Goal: Task Accomplishment & Management: Complete application form

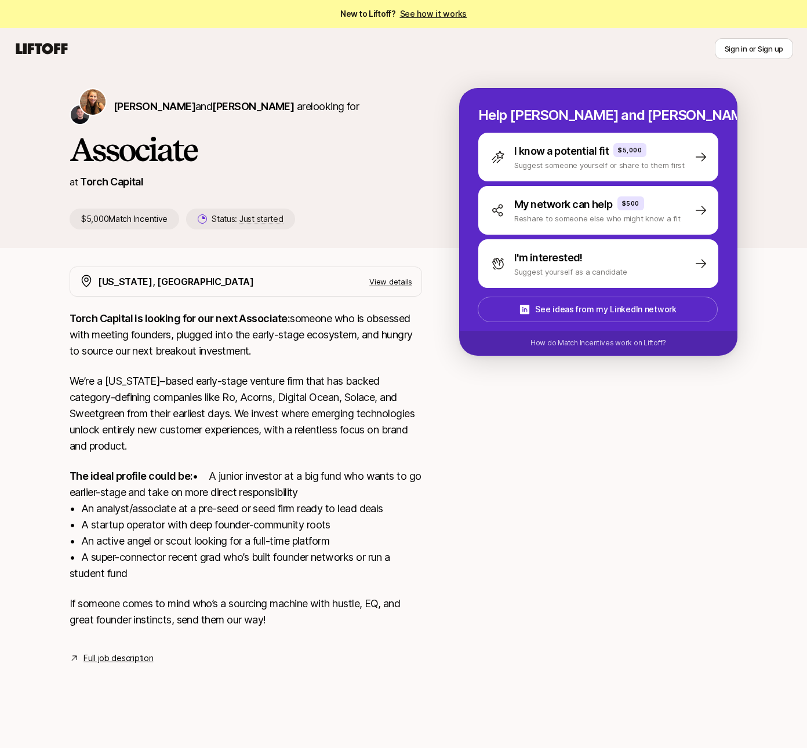
drag, startPoint x: 191, startPoint y: 493, endPoint x: 176, endPoint y: 494, distance: 15.1
click at [186, 493] on p "The ideal profile could be: • A junior investor at a big fund who wants to go e…" at bounding box center [246, 525] width 352 height 114
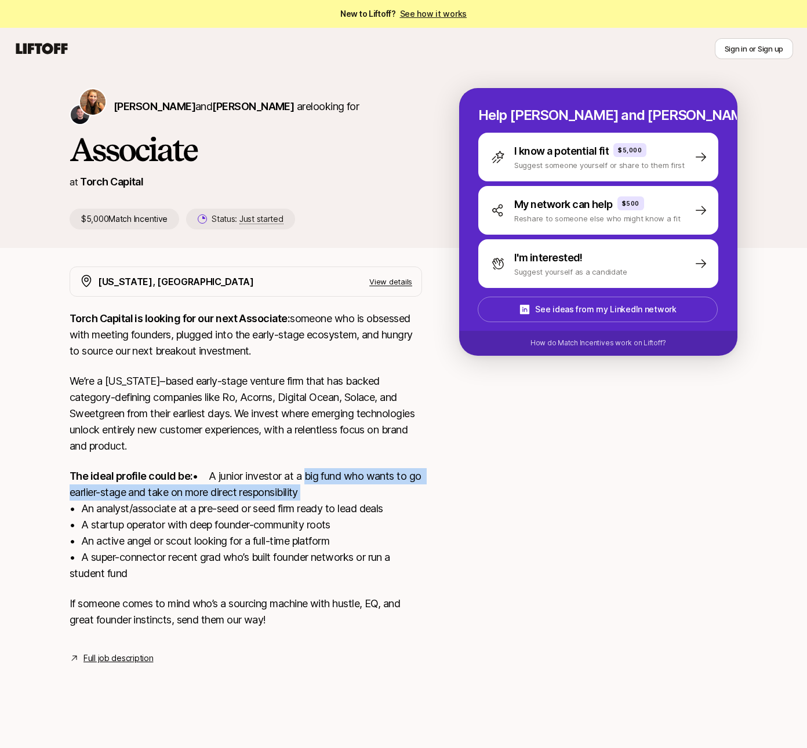
drag, startPoint x: 176, startPoint y: 494, endPoint x: 257, endPoint y: 511, distance: 83.0
click at [255, 510] on p "The ideal profile could be: • A junior investor at a big fund who wants to go e…" at bounding box center [246, 525] width 352 height 114
click at [261, 512] on p "The ideal profile could be: • A junior investor at a big fund who wants to go e…" at bounding box center [246, 525] width 352 height 114
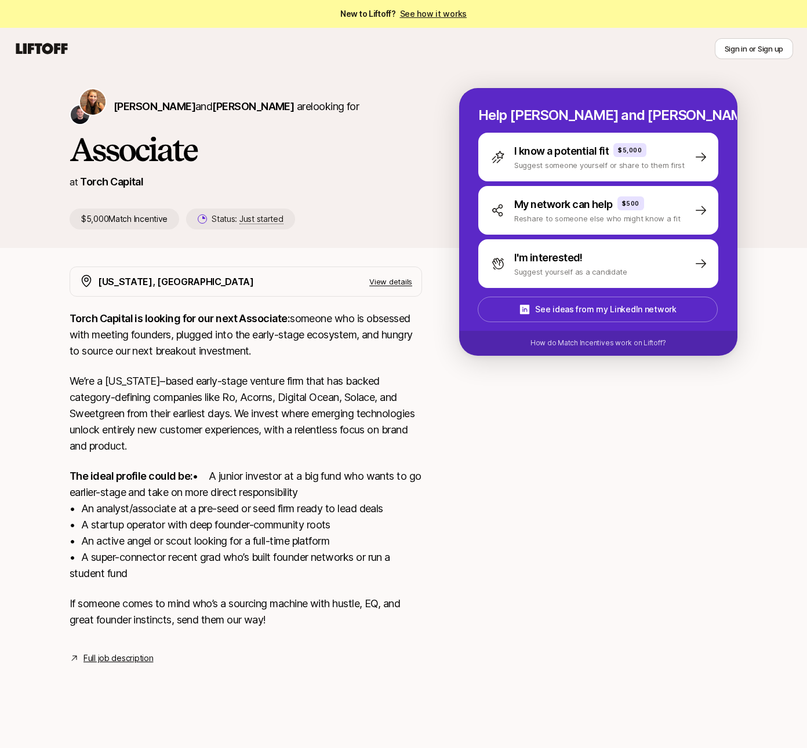
click at [176, 522] on p "The ideal profile could be: • A junior investor at a big fund who wants to go e…" at bounding box center [246, 525] width 352 height 114
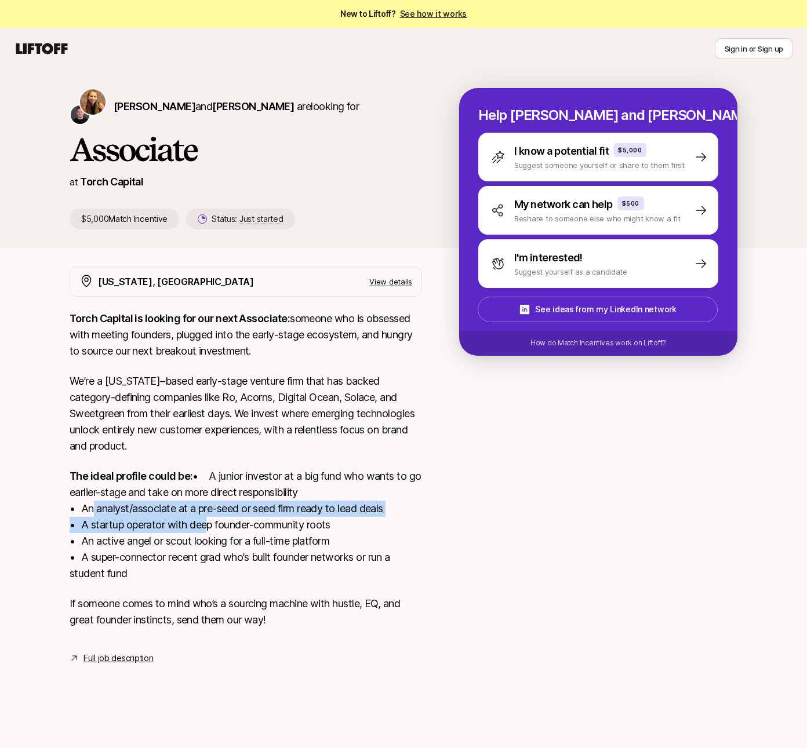
drag, startPoint x: 87, startPoint y: 531, endPoint x: 276, endPoint y: 541, distance: 189.3
click at [268, 541] on p "The ideal profile could be: • A junior investor at a big fund who wants to go e…" at bounding box center [246, 525] width 352 height 114
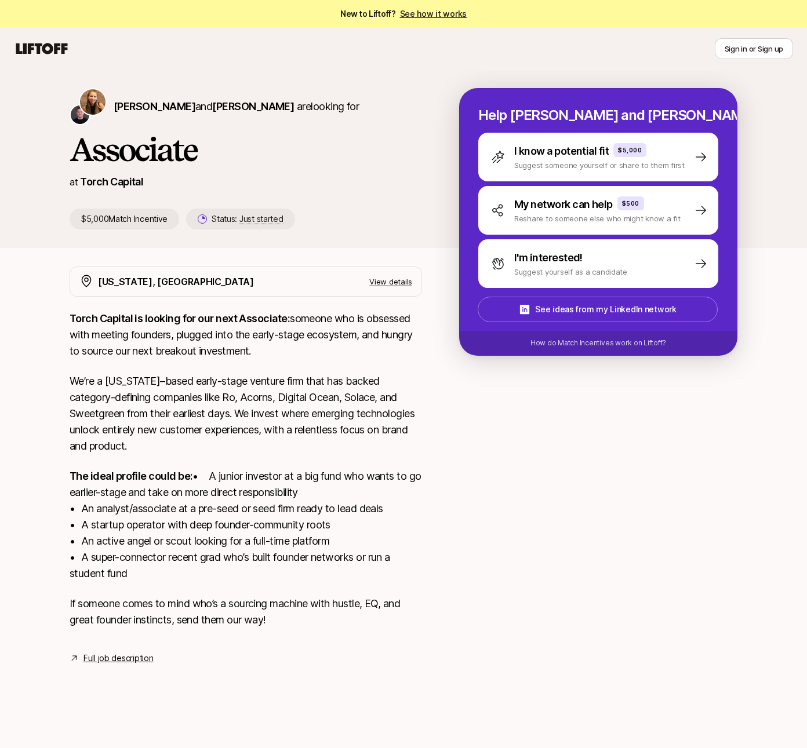
click at [294, 541] on p "The ideal profile could be: • A junior investor at a big fund who wants to go e…" at bounding box center [246, 525] width 352 height 114
drag, startPoint x: 364, startPoint y: 548, endPoint x: 130, endPoint y: 562, distance: 234.1
click at [121, 564] on p "The ideal profile could be: • A junior investor at a big fund who wants to go e…" at bounding box center [246, 525] width 352 height 114
click at [172, 561] on p "The ideal profile could be: • A junior investor at a big fund who wants to go e…" at bounding box center [246, 525] width 352 height 114
drag, startPoint x: 118, startPoint y: 558, endPoint x: 202, endPoint y: 572, distance: 85.8
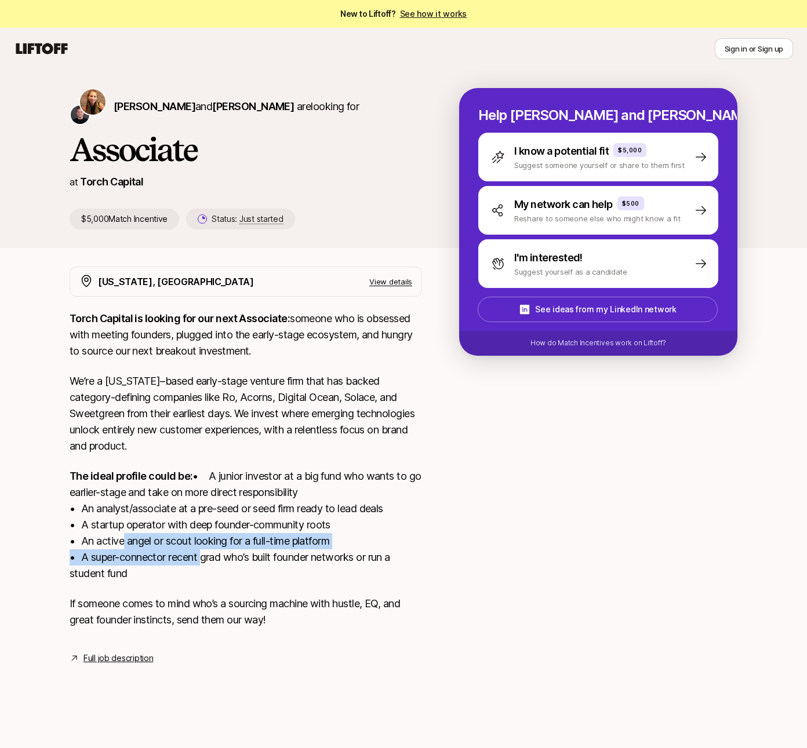
click at [202, 572] on p "The ideal profile could be: • A junior investor at a big fund who wants to go e…" at bounding box center [246, 525] width 352 height 114
click at [220, 582] on p "The ideal profile could be: • A junior investor at a big fund who wants to go e…" at bounding box center [246, 525] width 352 height 114
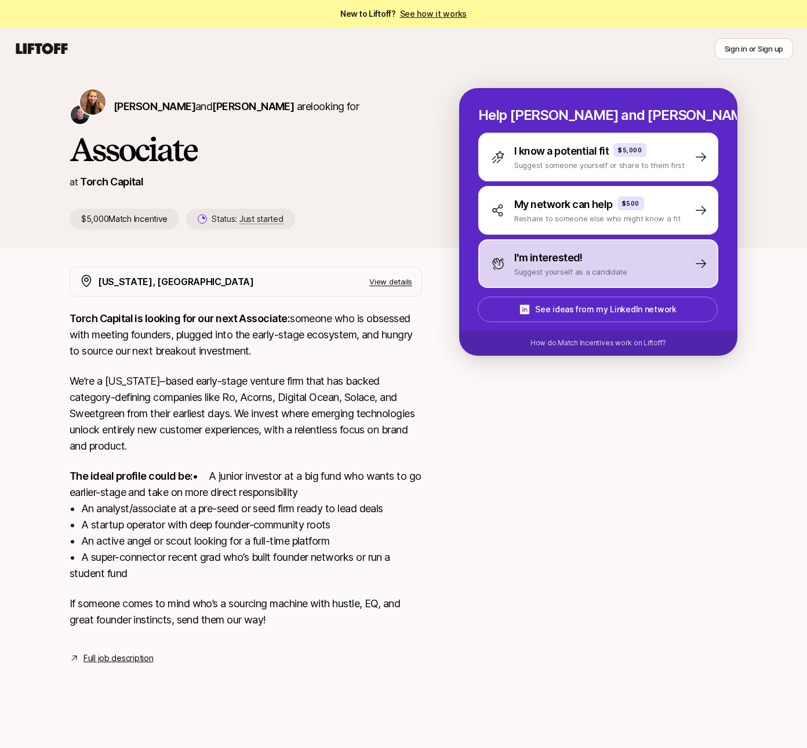
click at [624, 264] on div "I'm interested!" at bounding box center [570, 258] width 113 height 16
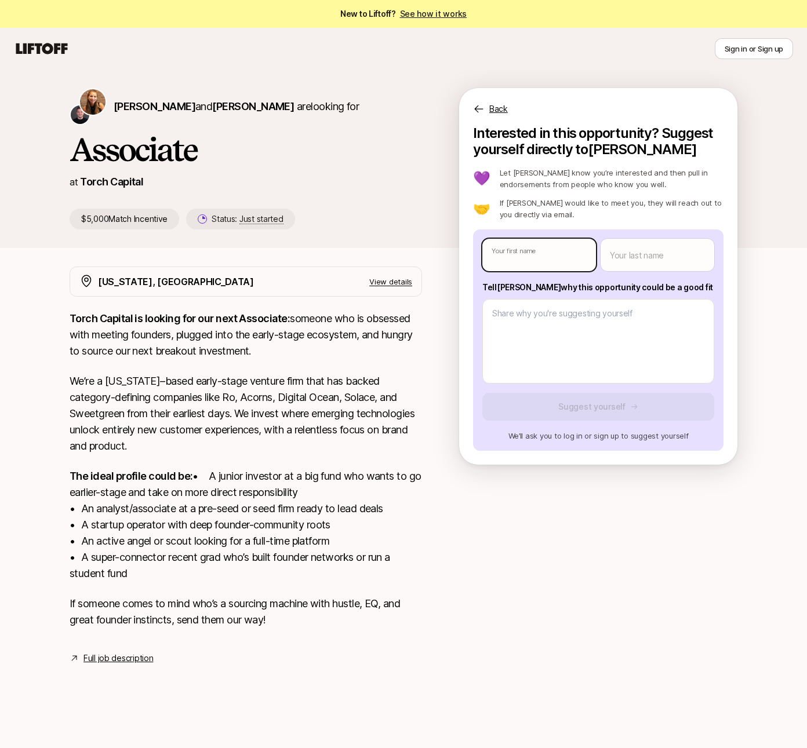
click at [570, 261] on body "New to Liftoff? See how it works Sign in or Sign up Sign in or Sign up Katie Re…" at bounding box center [403, 374] width 807 height 748
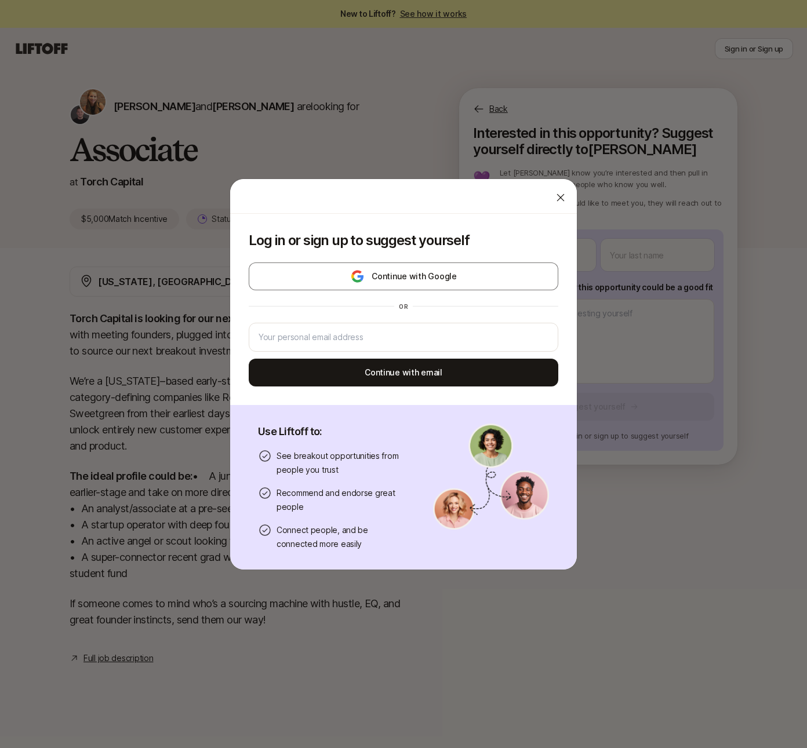
click at [556, 196] on icon at bounding box center [561, 198] width 12 height 12
click at [542, 255] on body "New to Liftoff? See how it works Sign in or Sign up Sign in or Sign up Katie Re…" at bounding box center [403, 374] width 807 height 748
click at [555, 203] on div at bounding box center [560, 197] width 23 height 23
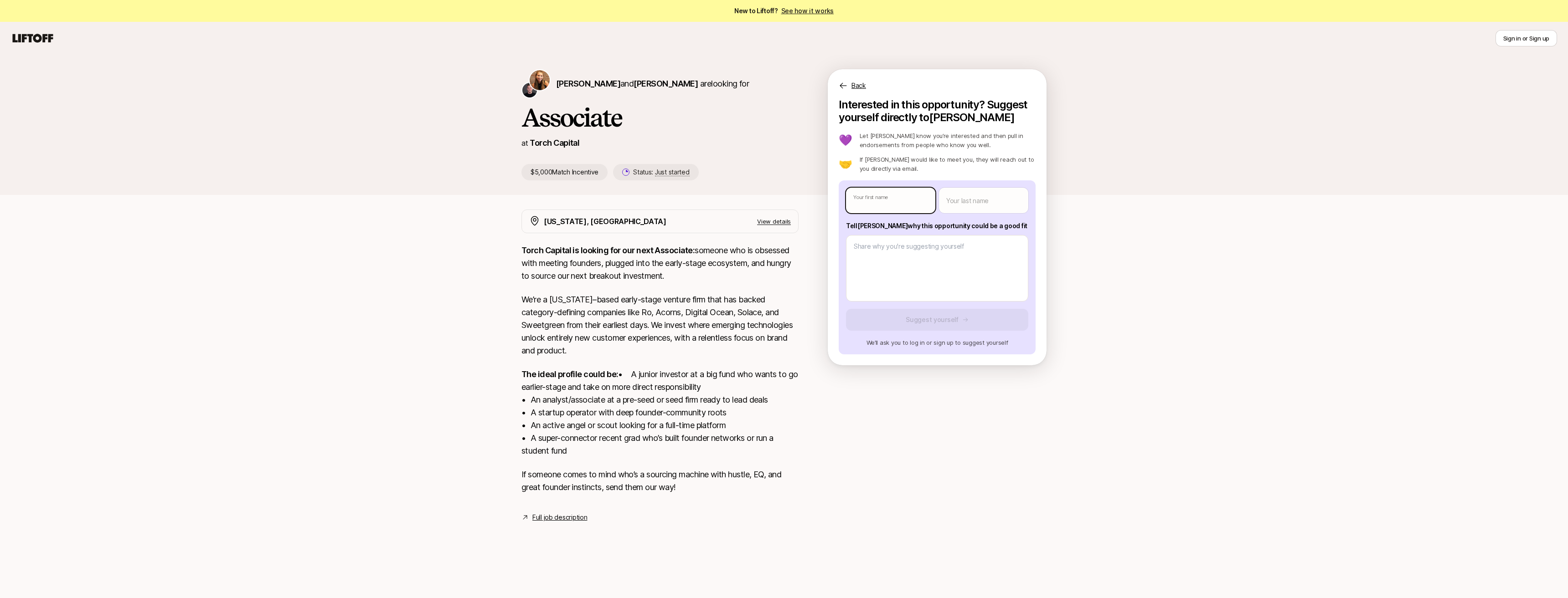
type textarea "x"
click at [634, 206] on body "New to Liftoff? See how it works Sign in or Sign up Sign in or Sign up Katie Re…" at bounding box center [784, 299] width 1568 height 598
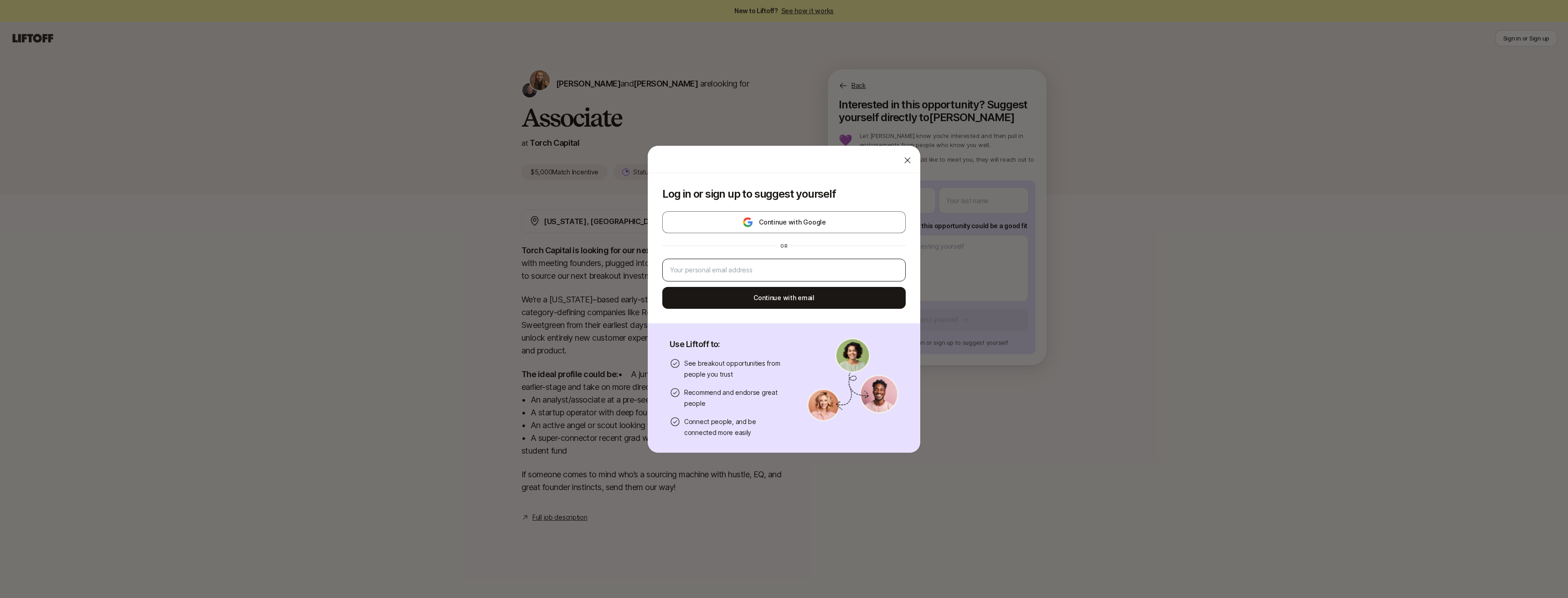
click at [634, 281] on div at bounding box center [784, 270] width 244 height 23
click at [634, 270] on input "email" at bounding box center [784, 270] width 228 height 11
type input "kabrodbeck@gmail.com"
click at [634, 286] on div "Continue with Google or kabrodbeck@gmail.com Continue with email" at bounding box center [784, 260] width 244 height 97
click at [634, 291] on button "Continue with email" at bounding box center [784, 298] width 244 height 22
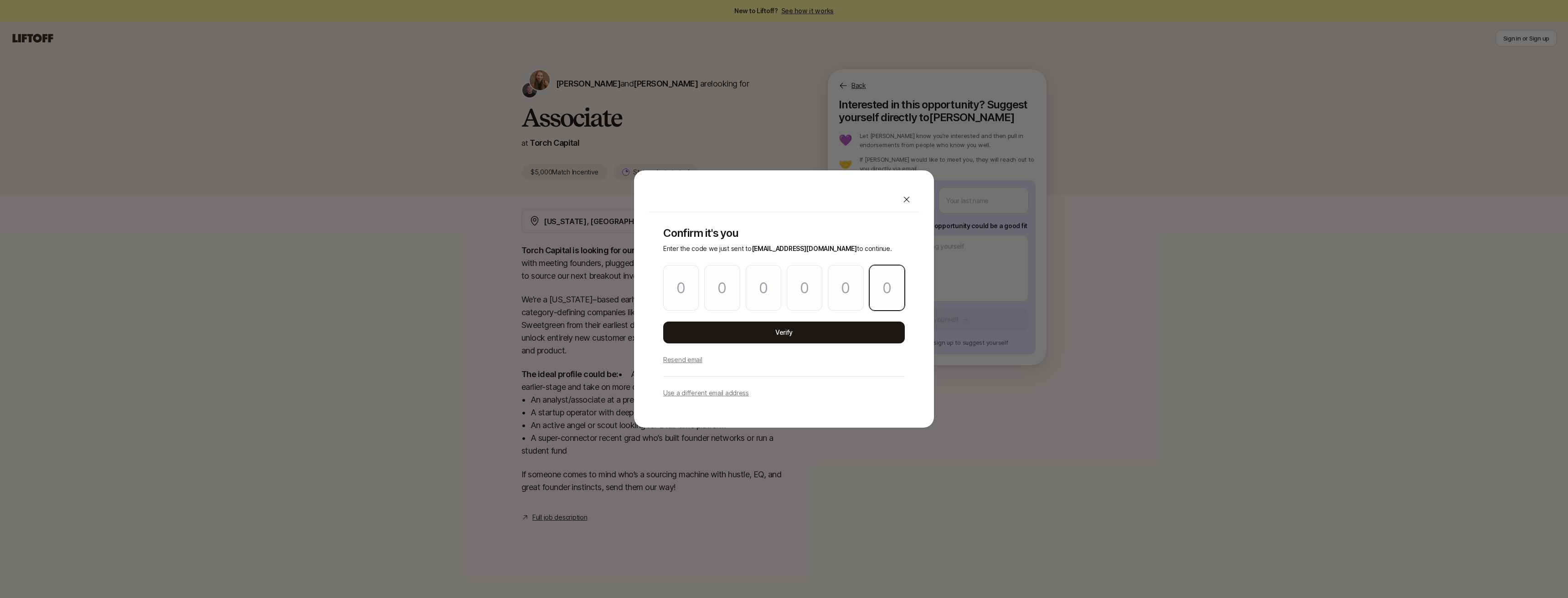
paste input "4"
type input "0"
type input "4"
type input "9"
type input "0"
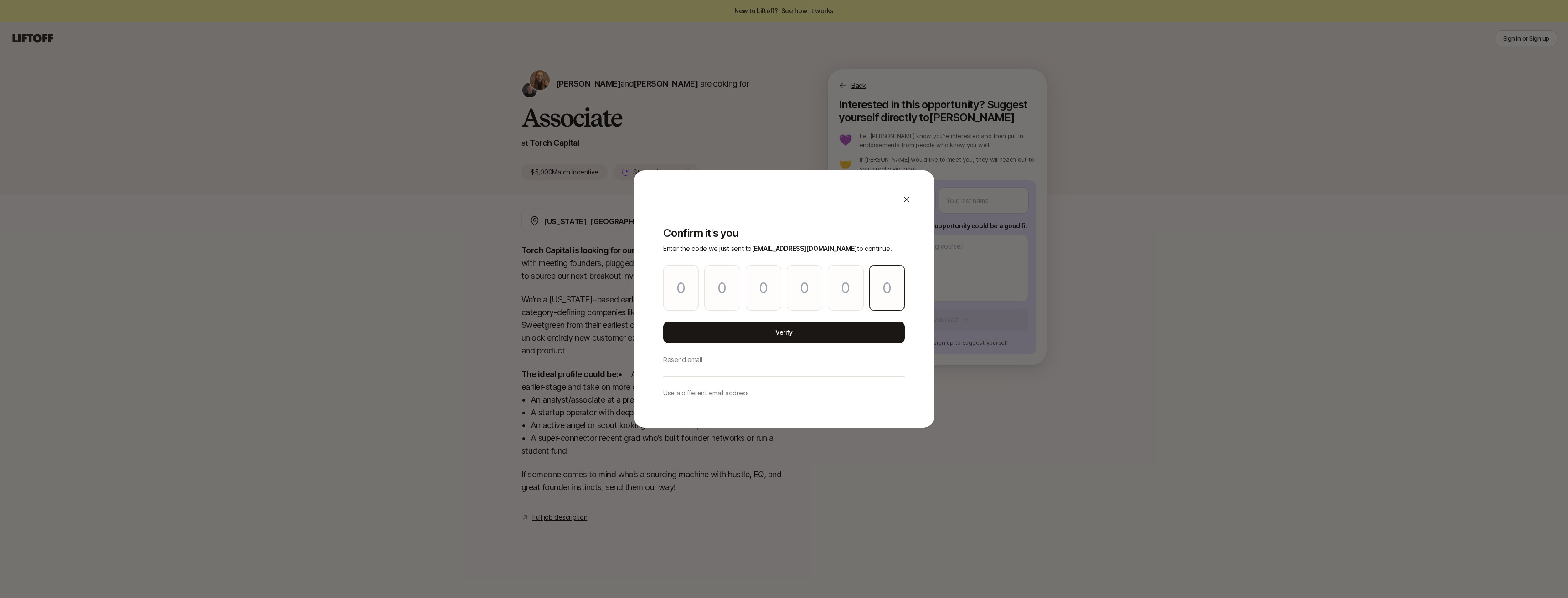
type input "2"
type input "4"
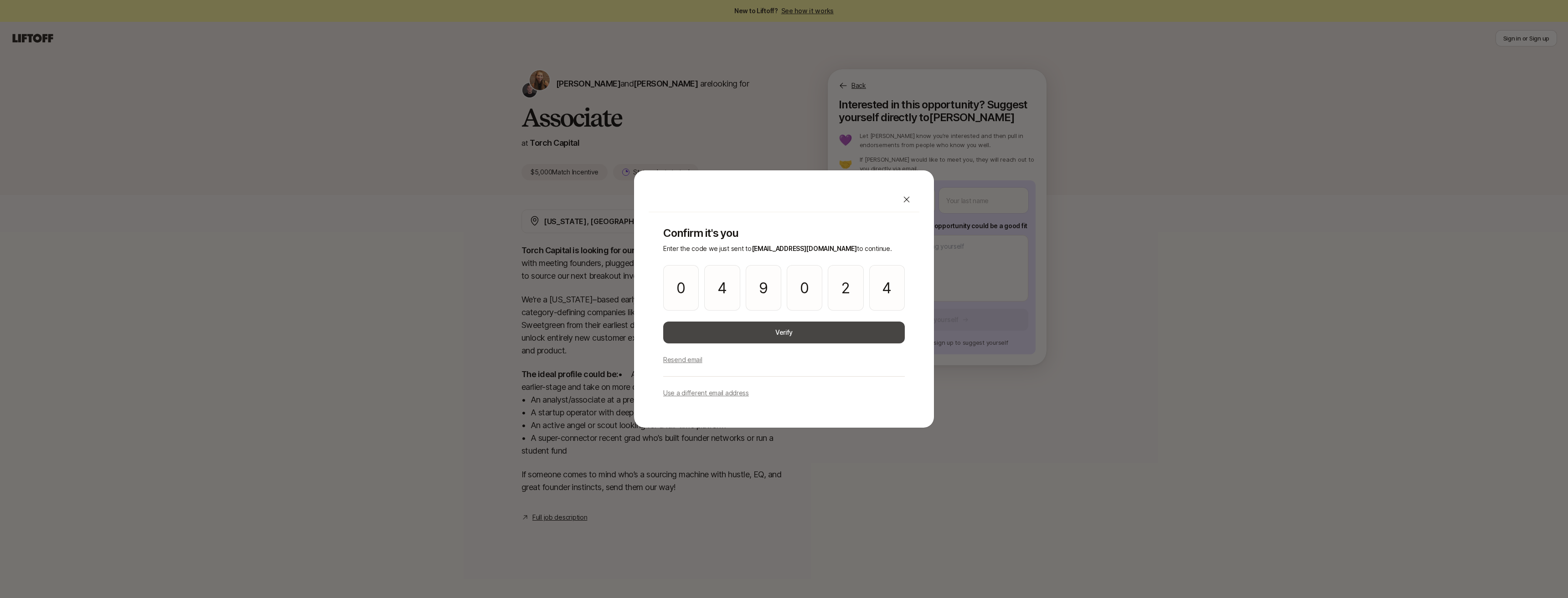
click at [634, 328] on button "Verify" at bounding box center [784, 332] width 241 height 22
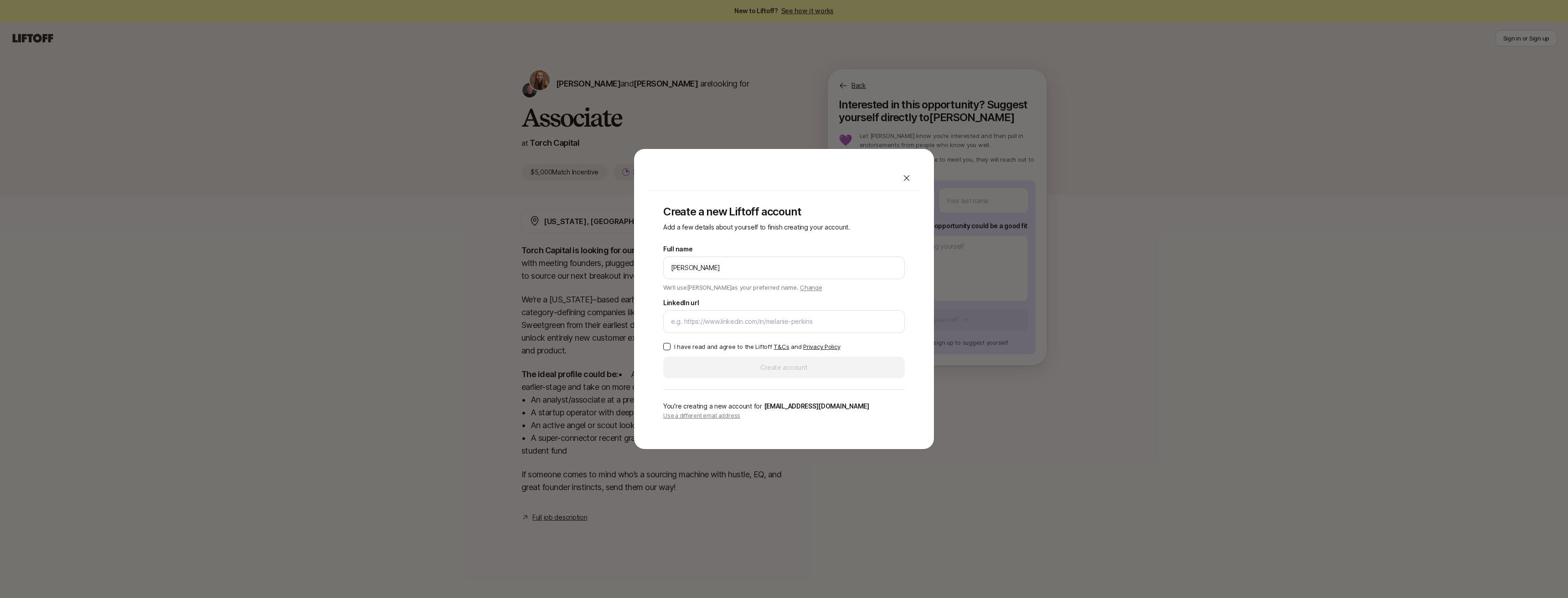
type input "Kendall Brodbeck"
click at [634, 314] on div at bounding box center [784, 321] width 241 height 23
click at [634, 325] on input "LinkedIn url" at bounding box center [784, 321] width 226 height 11
paste input "linkedin.com/in/kendallbrodbeck"
type input "linkedin.com/in/kendallbrodbeck"
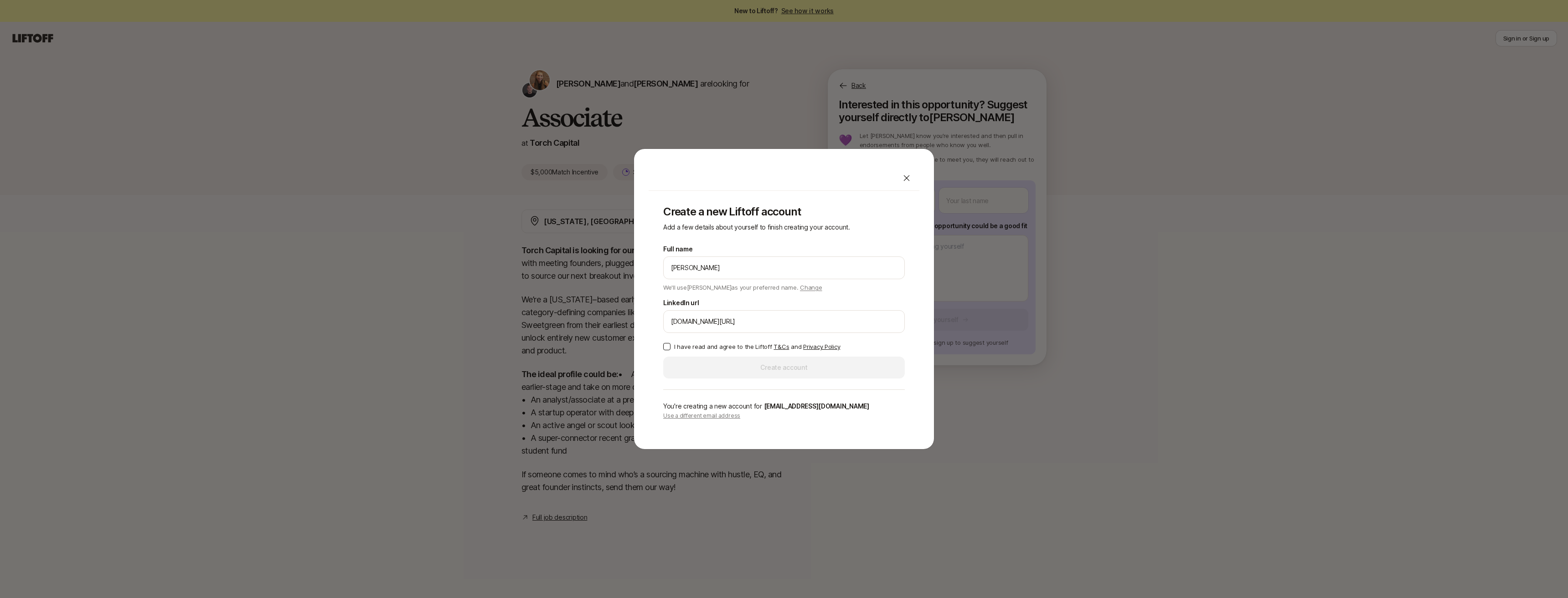
click at [634, 345] on button "I have read and agree to the Liftoff T&Cs and Privacy Policy" at bounding box center [667, 347] width 7 height 7
click at [634, 366] on button "Create account" at bounding box center [784, 368] width 241 height 22
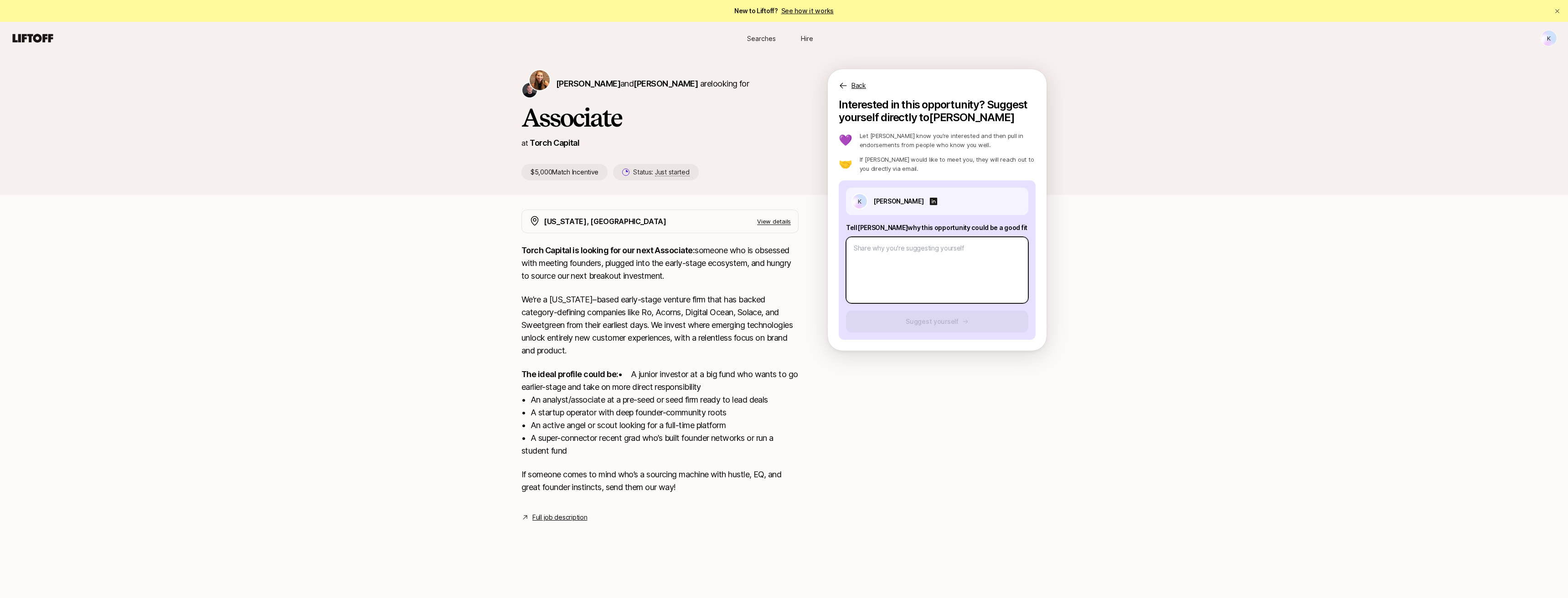
click at [634, 255] on textarea at bounding box center [937, 270] width 182 height 67
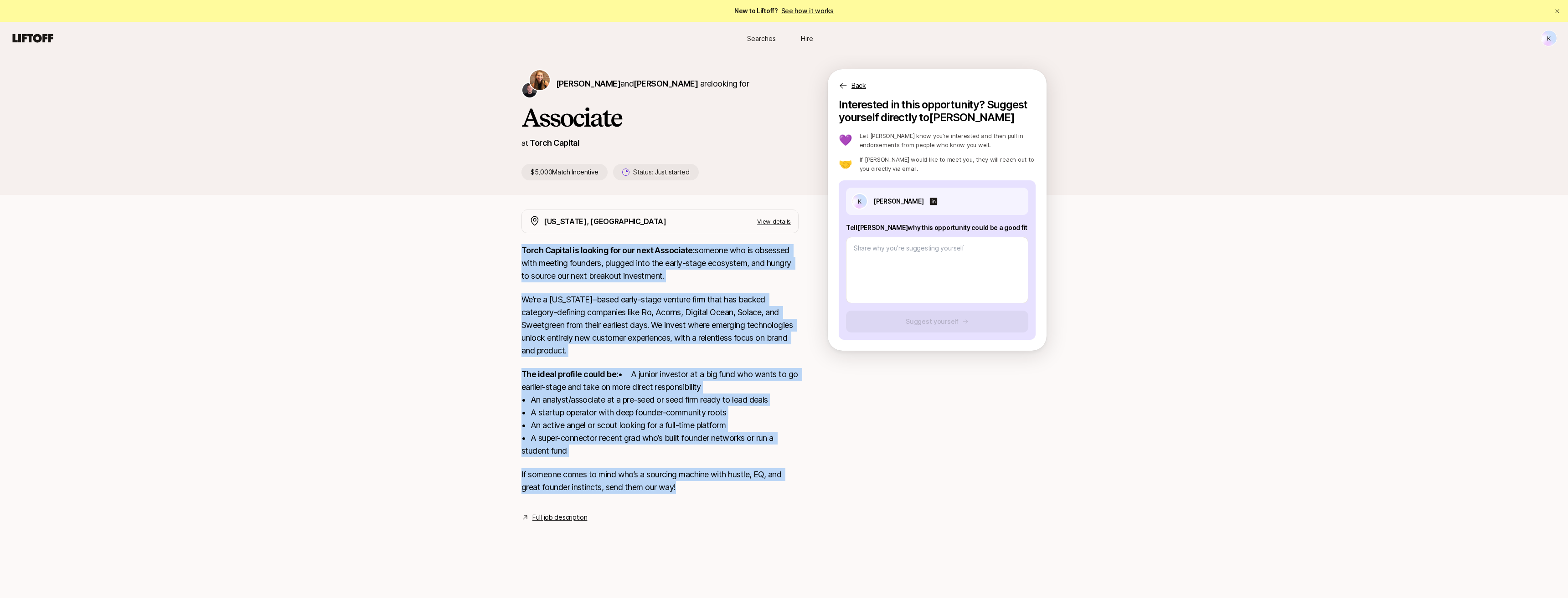
drag, startPoint x: 518, startPoint y: 244, endPoint x: 698, endPoint y: 502, distance: 314.6
click at [634, 502] on div "New York, NY View details Torch Capital is looking for our next Associate: some…" at bounding box center [784, 366] width 547 height 314
copy div "Torch Capital is looking for our next Associate: someone who is obsessed with m…"
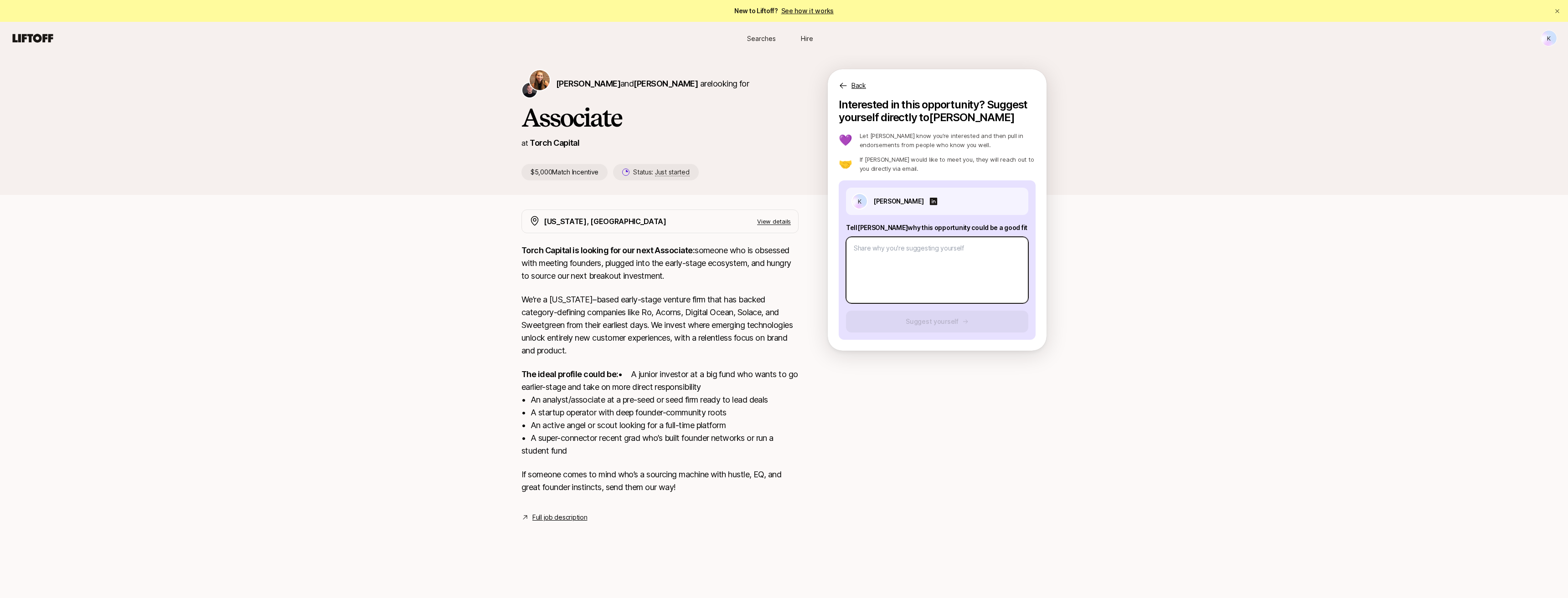
click at [634, 268] on textarea at bounding box center [937, 270] width 182 height 67
paste textarea "My background in finance at Hermès has given me something most traditional inve…"
type textarea "x"
type textarea "My background in finance at Hermès has given me something most traditional inve…"
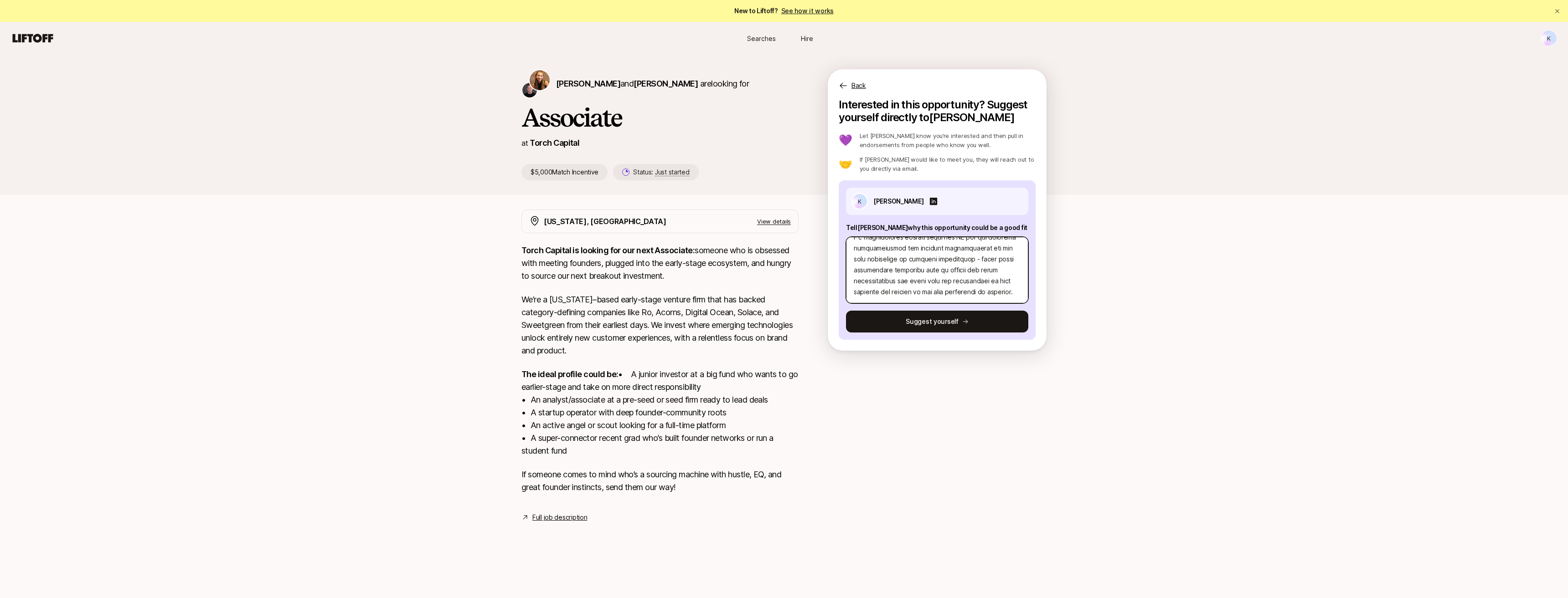
type textarea "x"
type textarea "My background in finance at Hermès has given me something most traditional inve…"
click at [634, 262] on textarea at bounding box center [937, 270] width 182 height 67
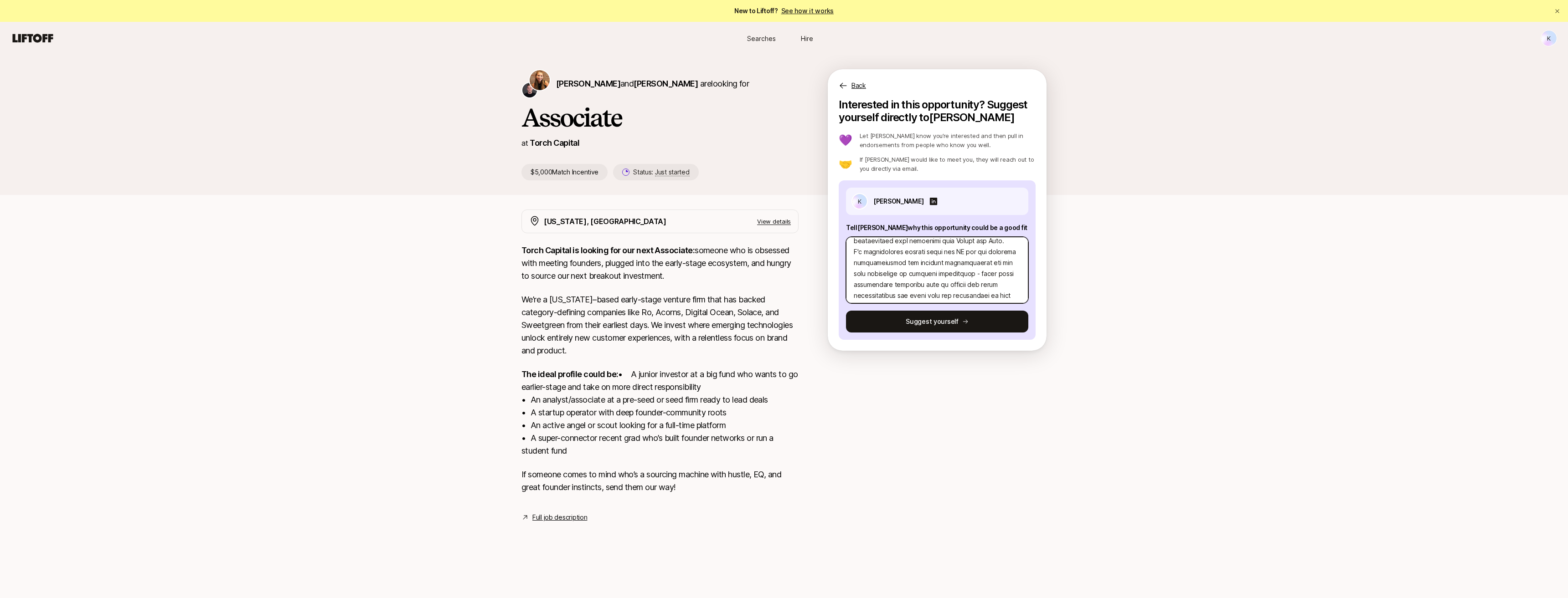
type textarea "x"
type textarea "My background in finance at Hermès has given me something most traditional inve…"
type textarea "x"
click at [634, 276] on textarea at bounding box center [937, 270] width 182 height 67
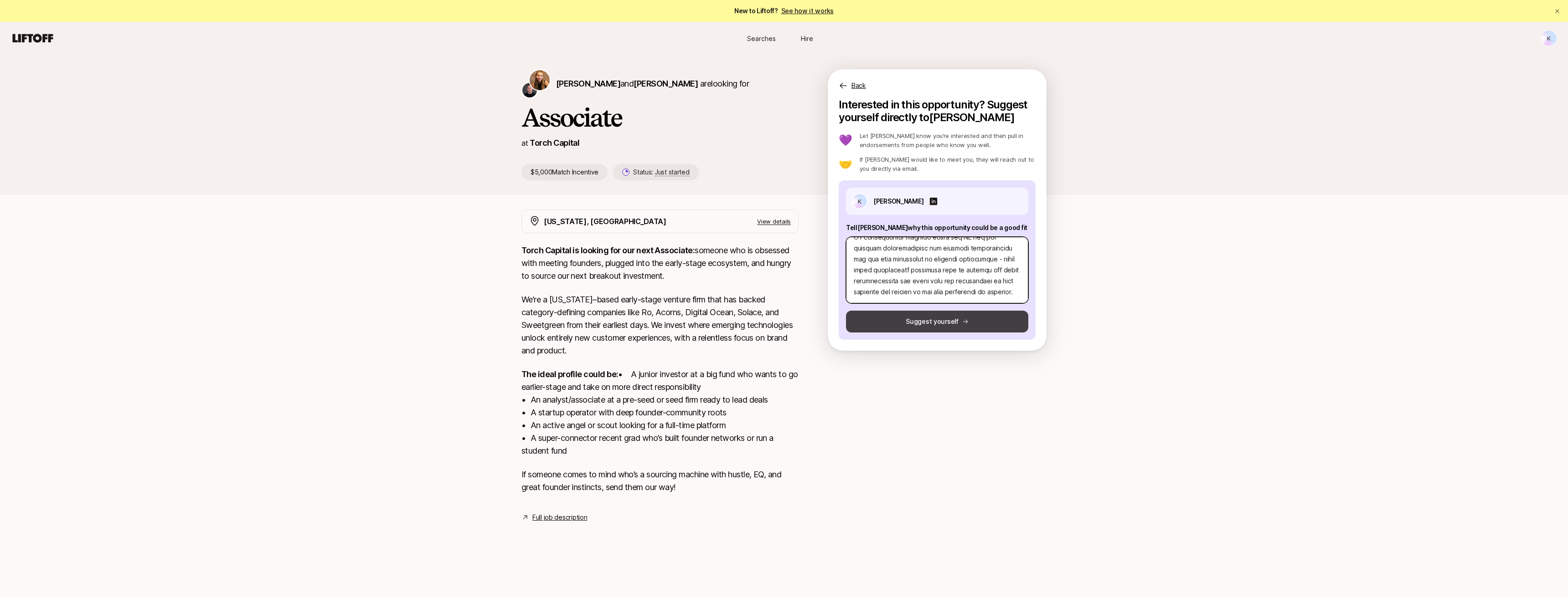
type textarea "My background in finance at Hermès has given me something most traditional inve…"
click at [634, 319] on button "Suggest yourself" at bounding box center [937, 321] width 182 height 22
type textarea "x"
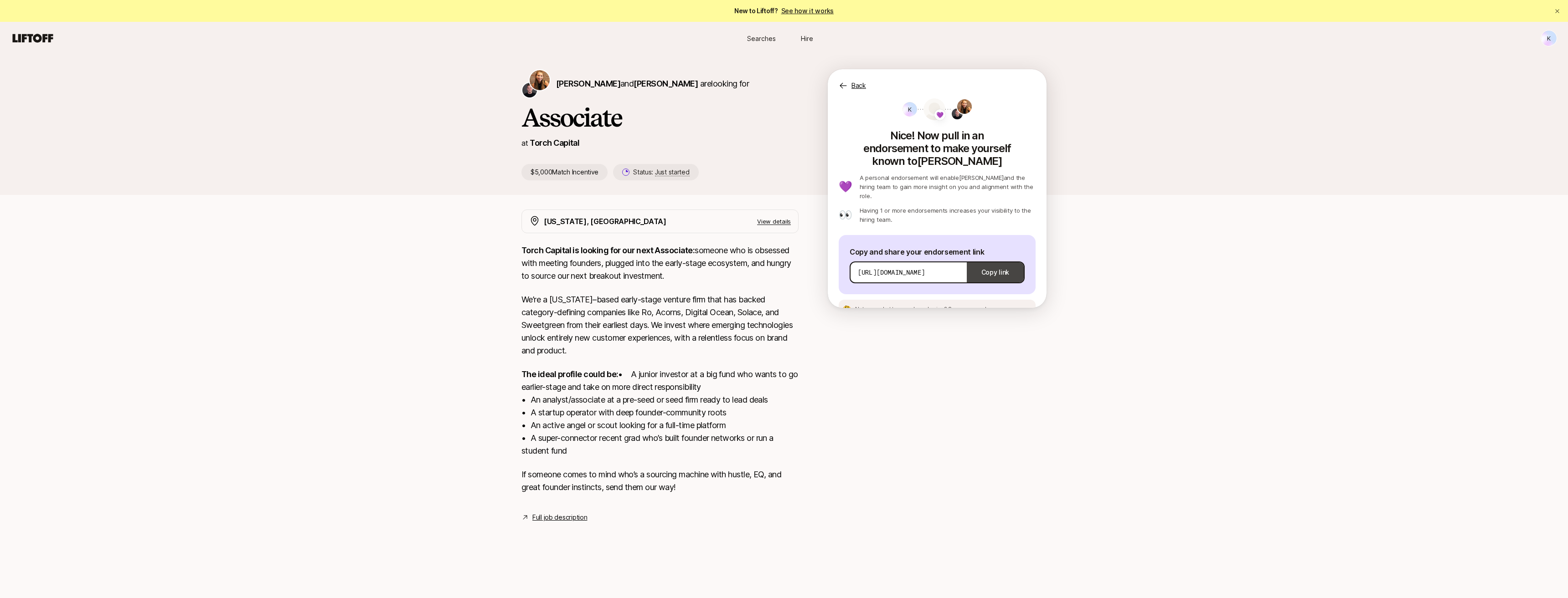
click at [634, 259] on button "Copy link" at bounding box center [996, 272] width 57 height 25
click at [634, 86] on p "Back" at bounding box center [859, 86] width 15 height 11
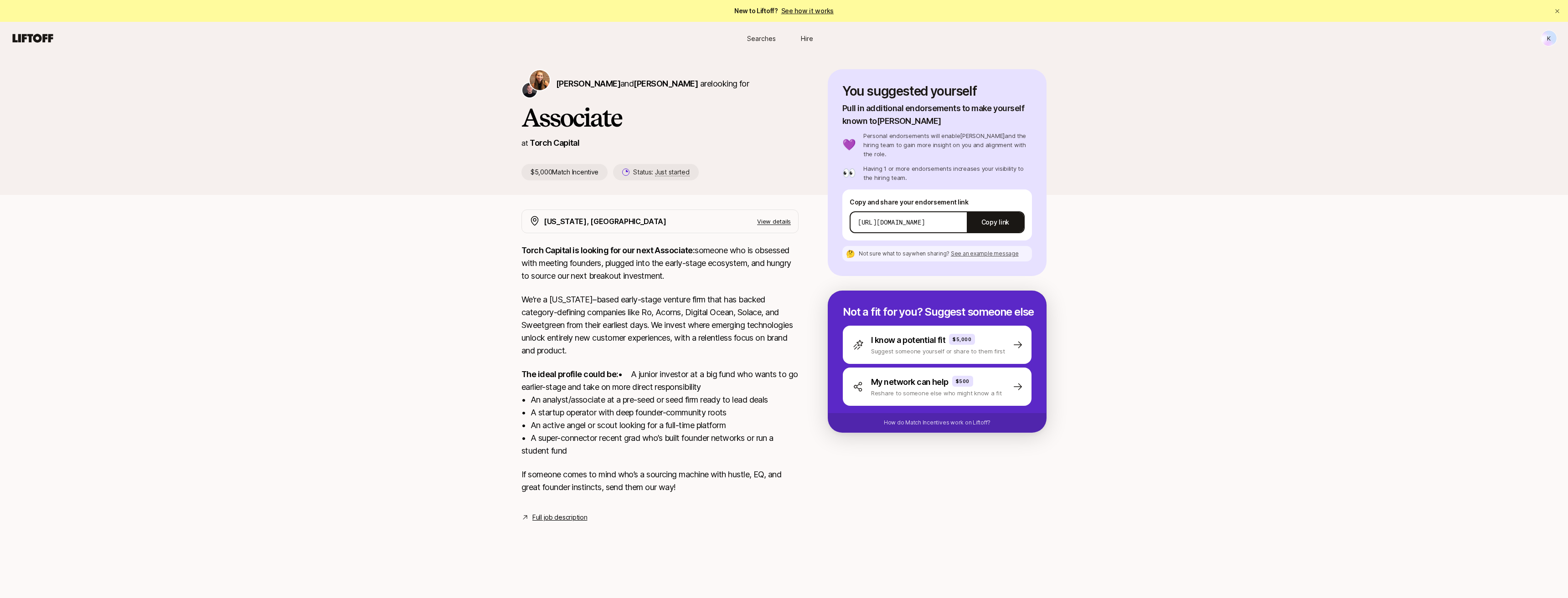
click at [634, 39] on span "Searches" at bounding box center [761, 39] width 29 height 9
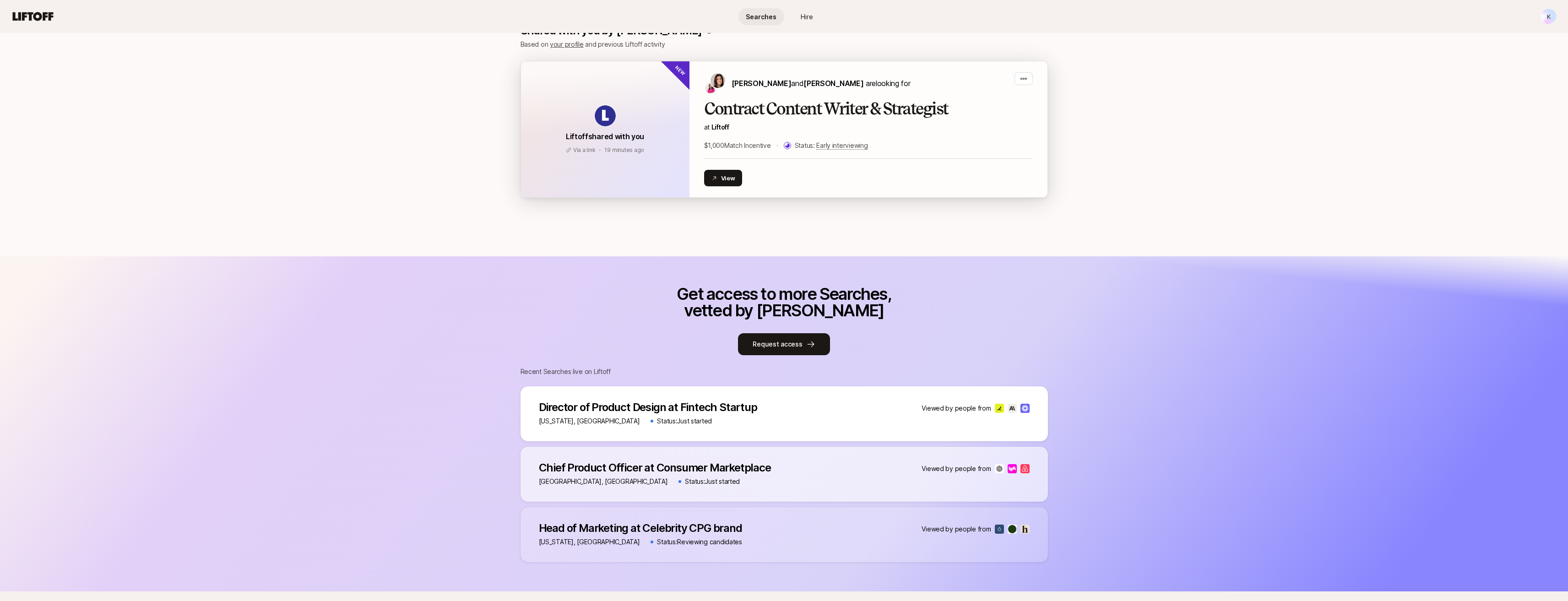
scroll to position [229, 0]
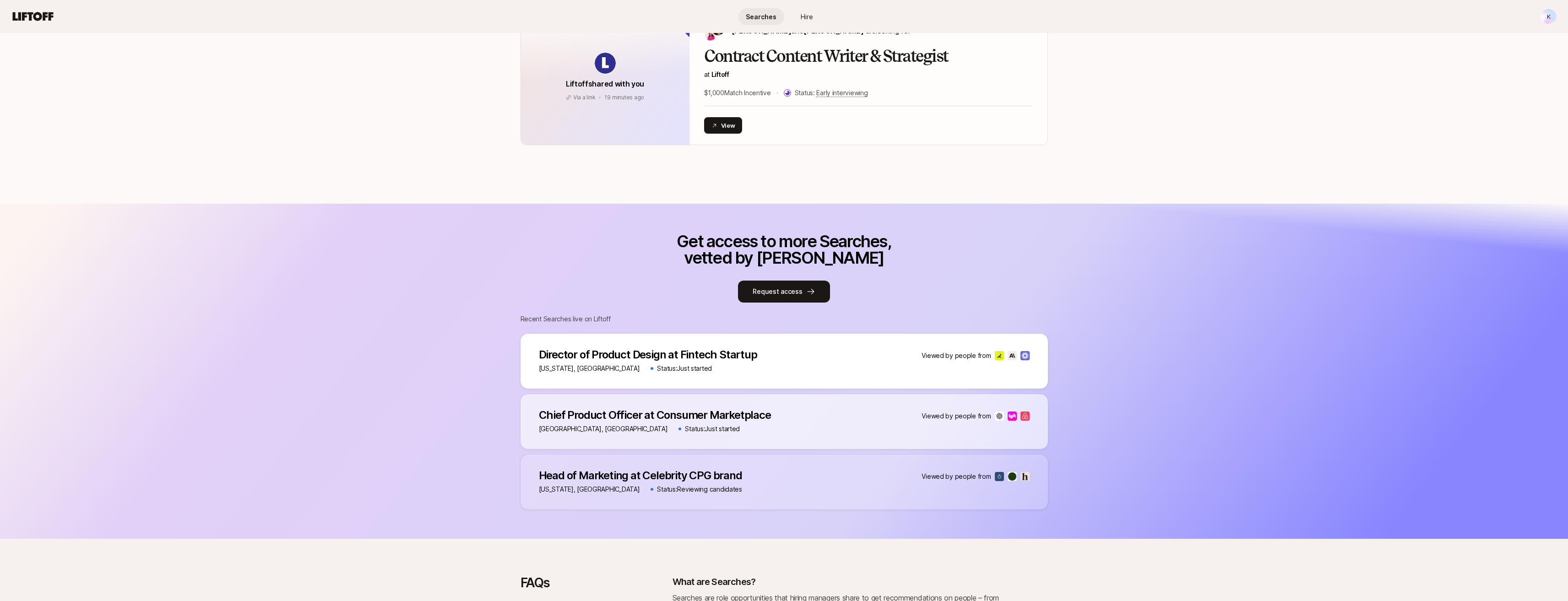
click at [636, 419] on p "Chief Product Officer at Consumer Marketplace" at bounding box center [655, 415] width 232 height 13
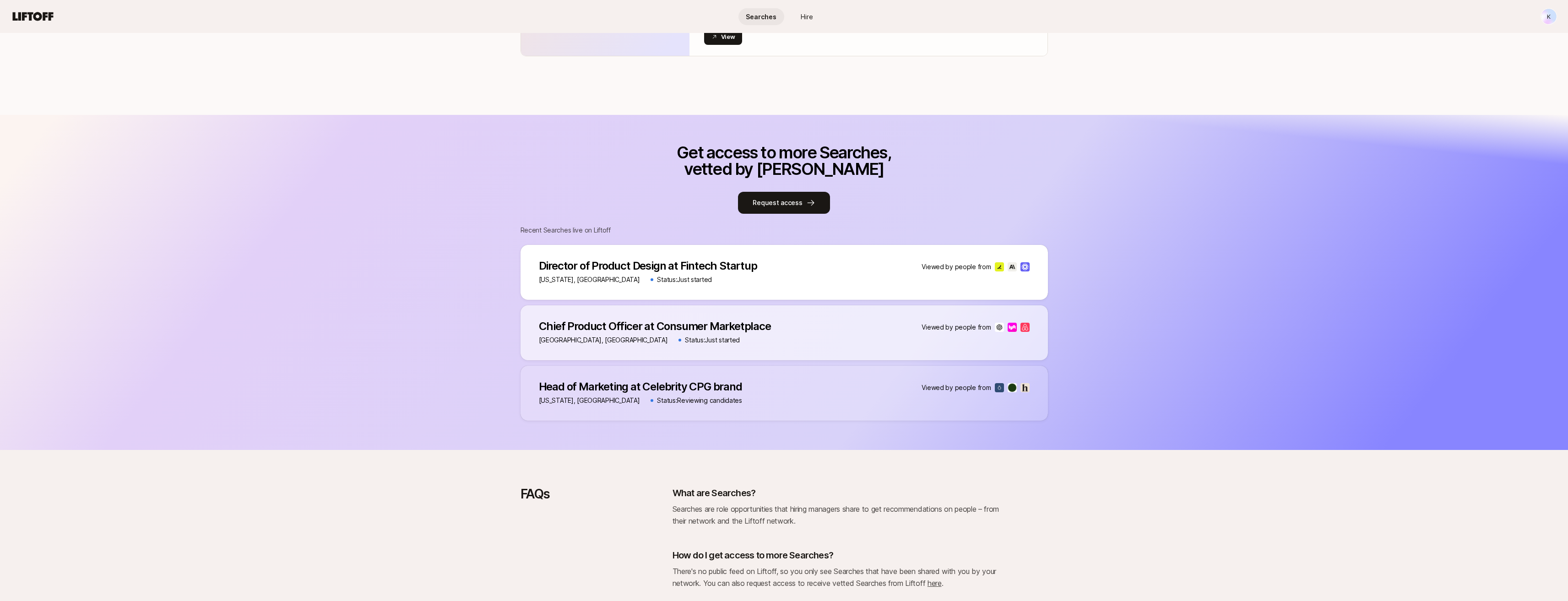
scroll to position [321, 0]
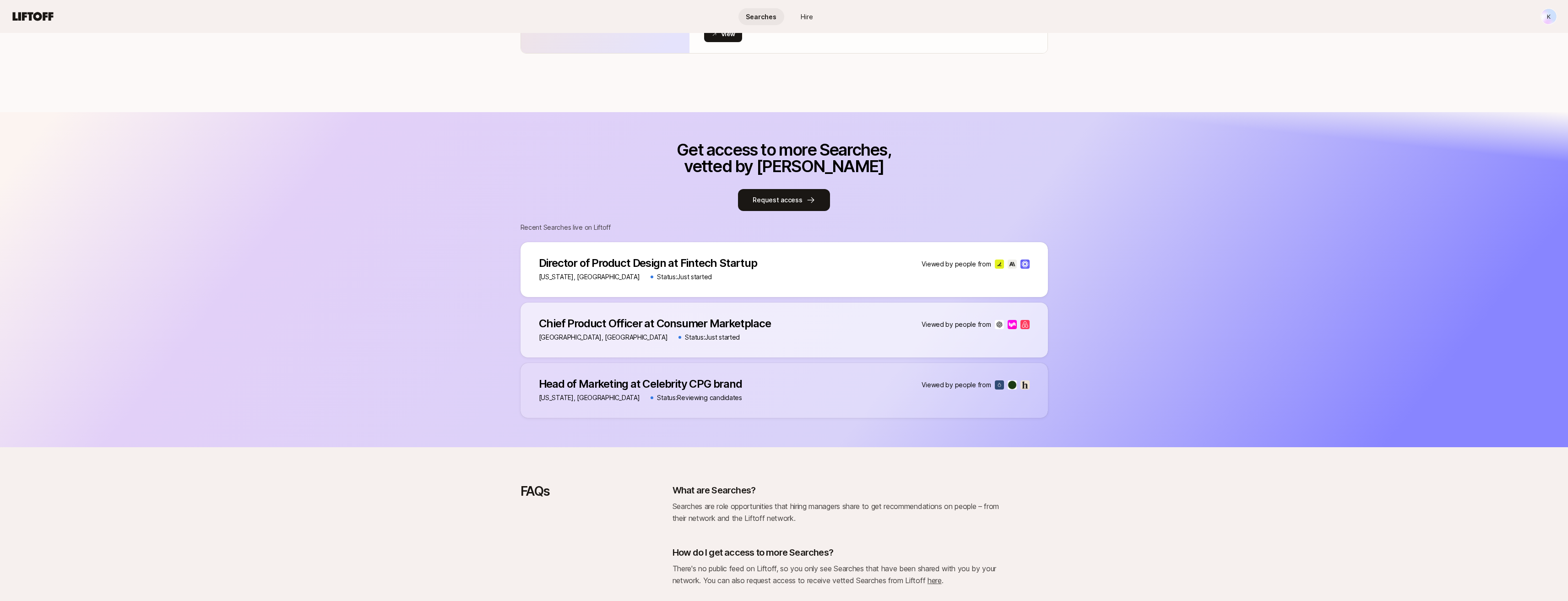
click at [636, 389] on p "Head of Marketing at Celebrity CPG brand" at bounding box center [640, 384] width 203 height 13
click at [636, 383] on p "Head of Marketing at Celebrity CPG brand" at bounding box center [640, 384] width 203 height 13
click at [636, 418] on div "Get access to more Searches, vetted by Liftoff Request access Recent Searches l…" at bounding box center [784, 280] width 1568 height 335
click at [636, 396] on div "New York, NY Status: Reviewing candidates" at bounding box center [640, 398] width 203 height 11
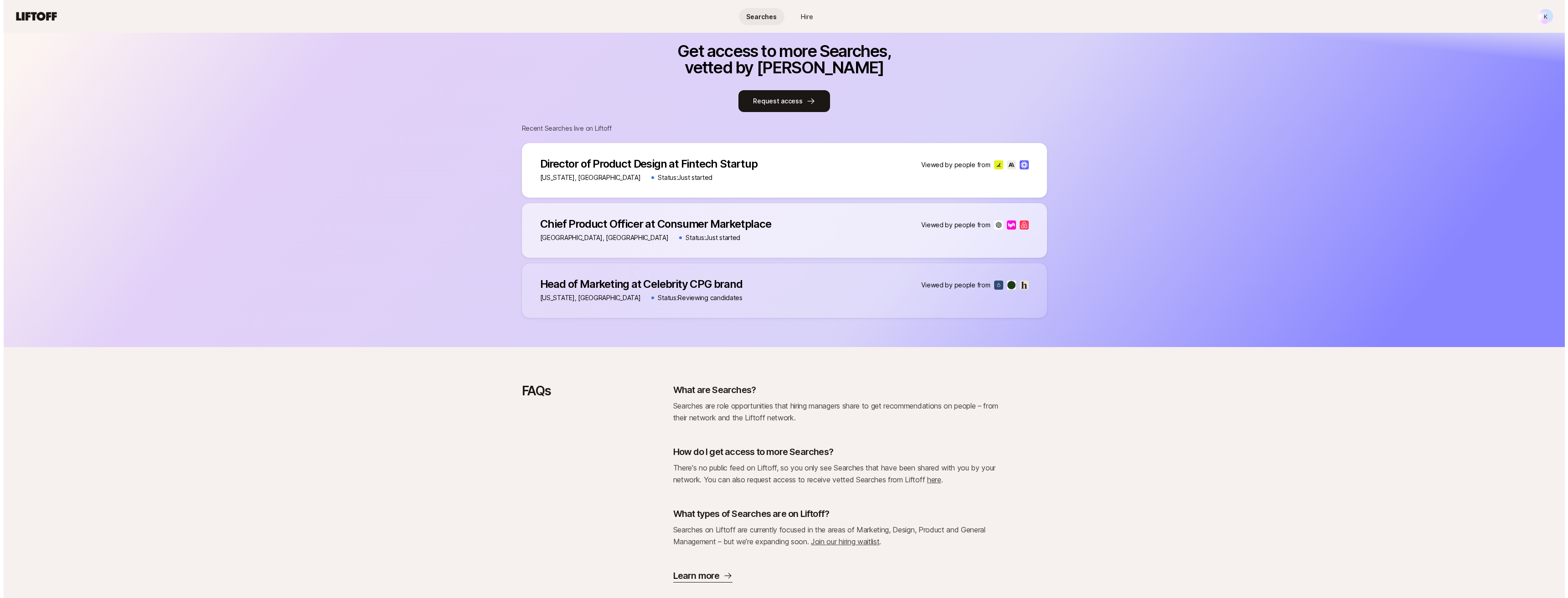
scroll to position [438, 0]
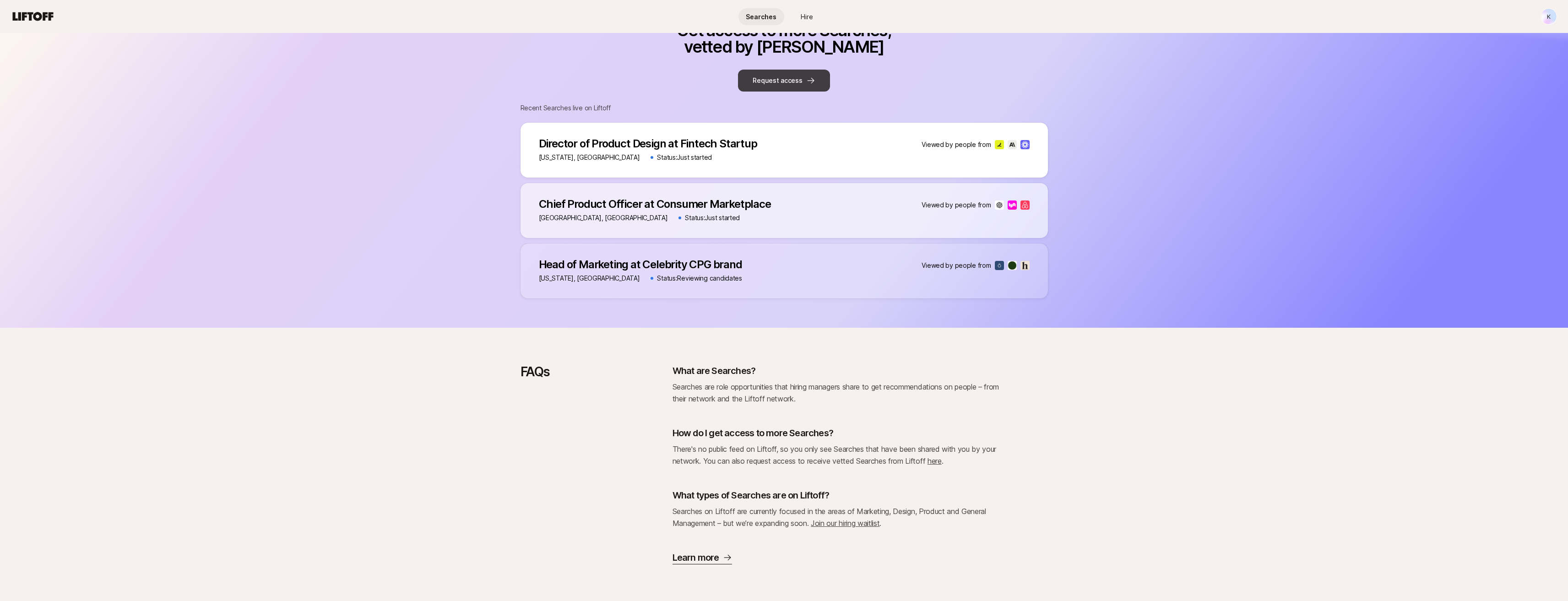
click at [636, 83] on button "Request access" at bounding box center [784, 81] width 92 height 22
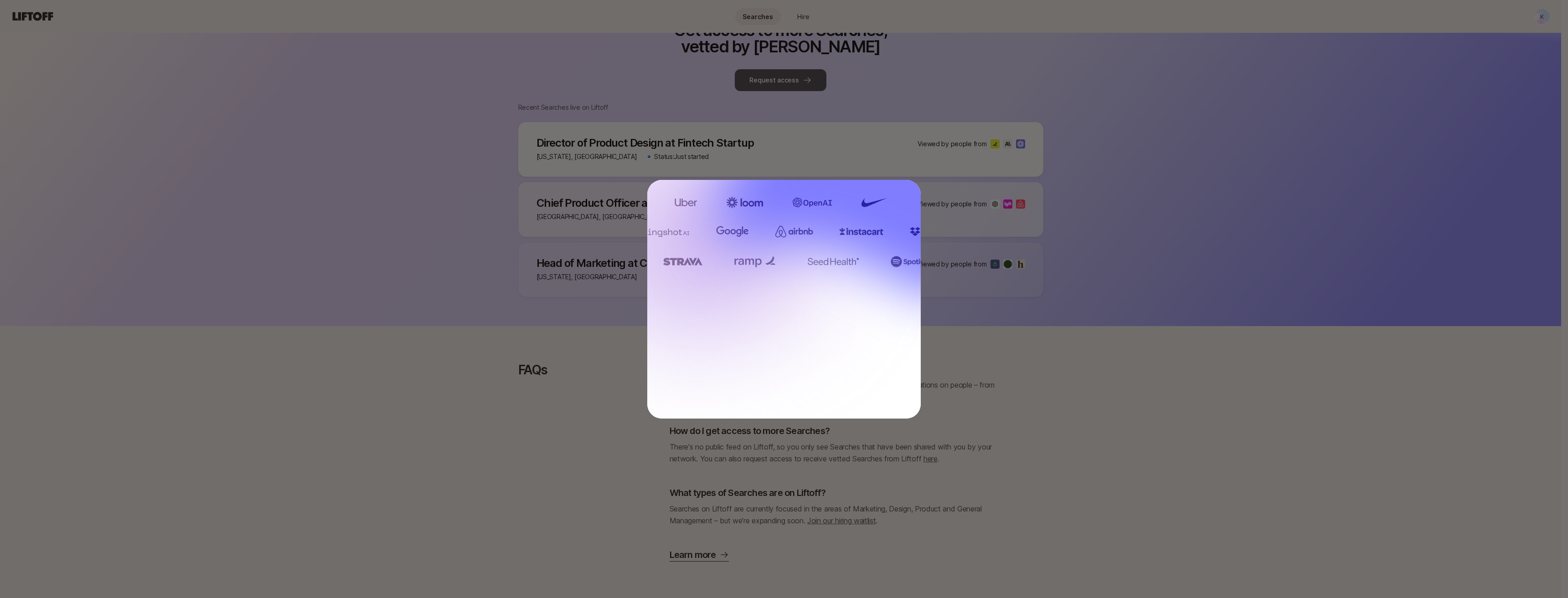
scroll to position [429, 0]
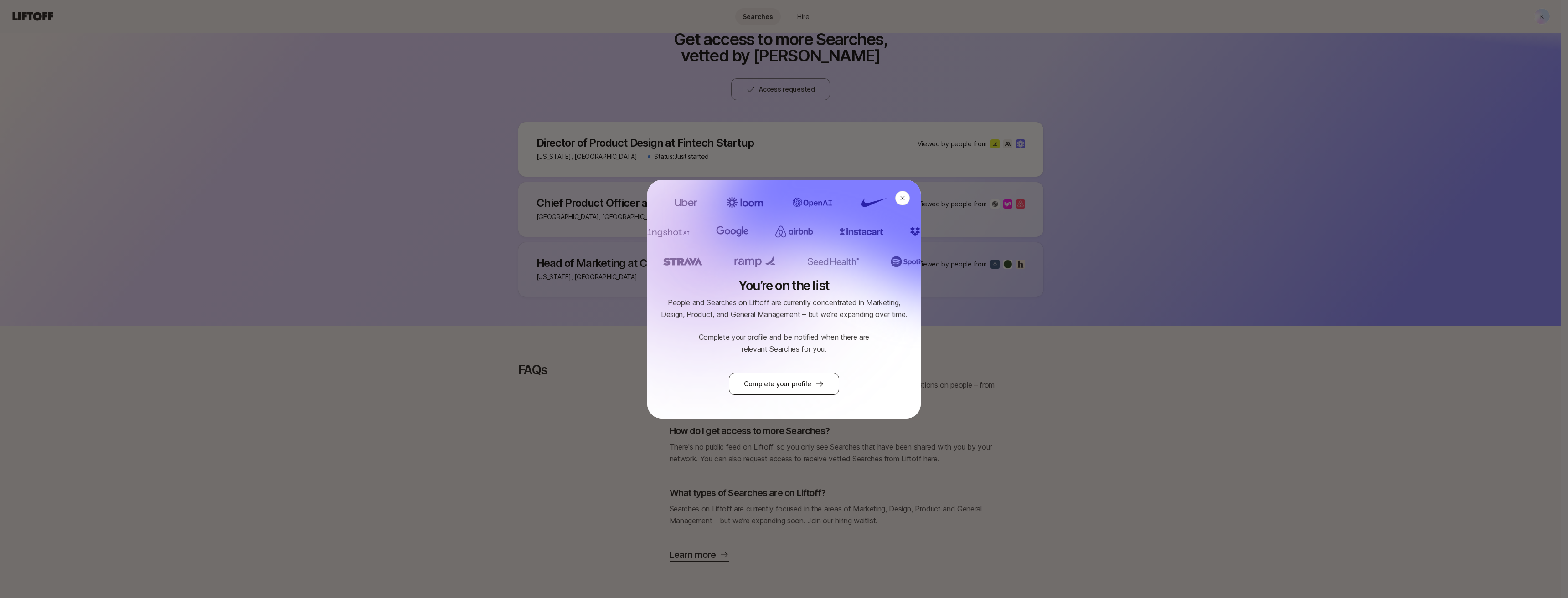
click at [634, 381] on link "Complete your profile" at bounding box center [784, 384] width 110 height 22
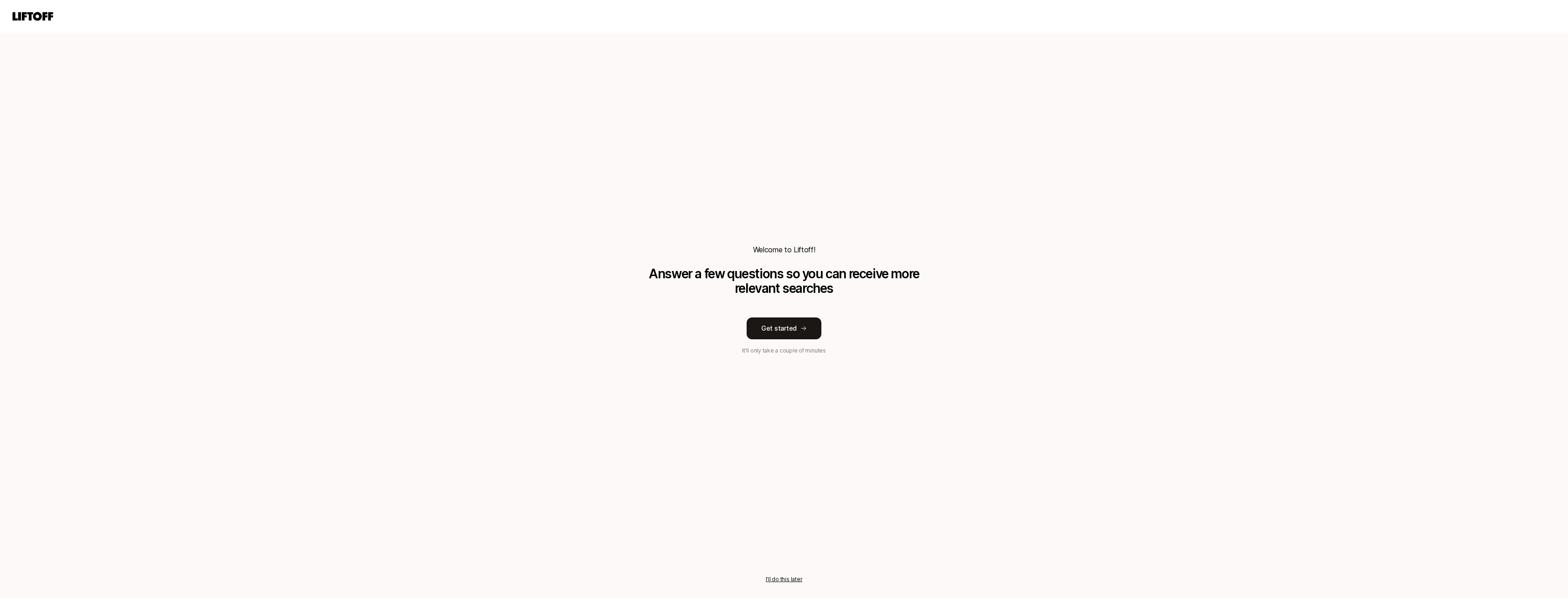
click at [634, 315] on div "Welcome to Liftoff! Answer a few questions so you can receive more relevant sea…" at bounding box center [784, 299] width 274 height 111
click at [634, 325] on button "Get started" at bounding box center [784, 328] width 75 height 22
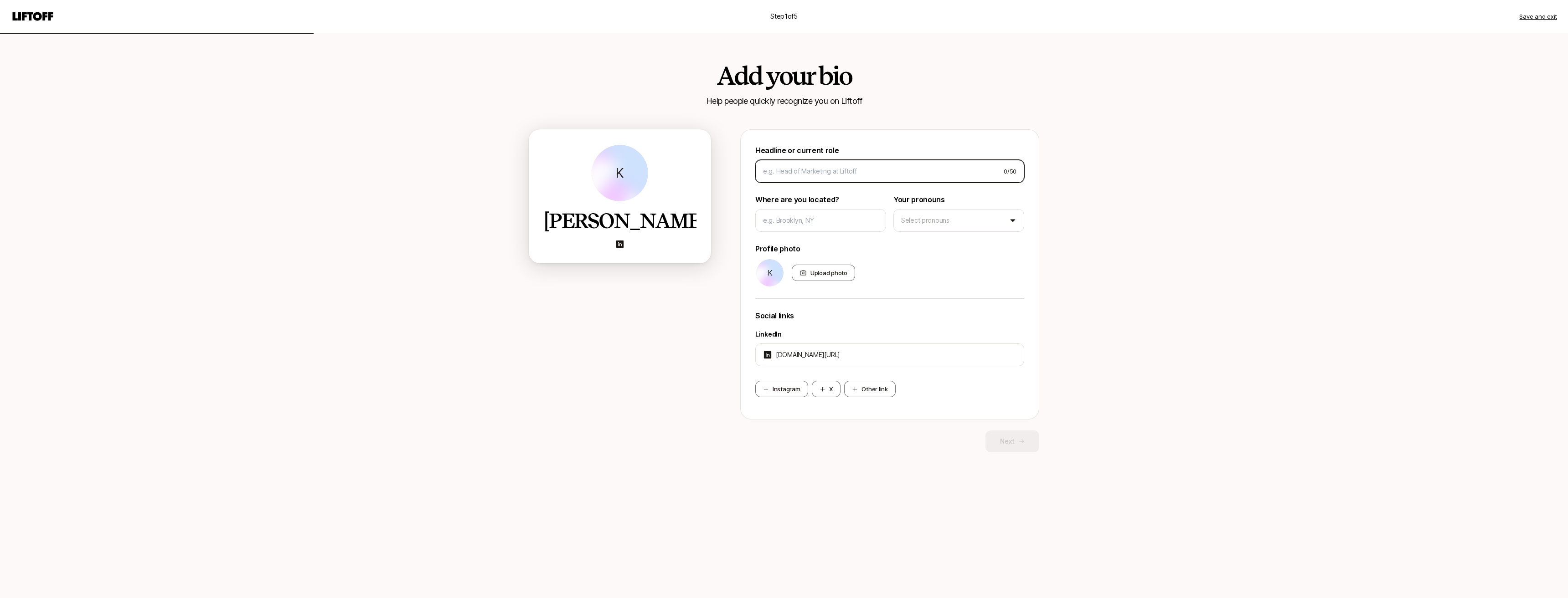
click at [634, 171] on input at bounding box center [880, 171] width 234 height 11
click at [634, 261] on div "Step 1 of 5 Save and exit Add your bio Help people quickly recognize you on Lif…" at bounding box center [784, 299] width 1568 height 598
click at [634, 169] on input "Finance at" at bounding box center [879, 171] width 232 height 11
paste input "Hermès"
type input "Finance at Hermès"
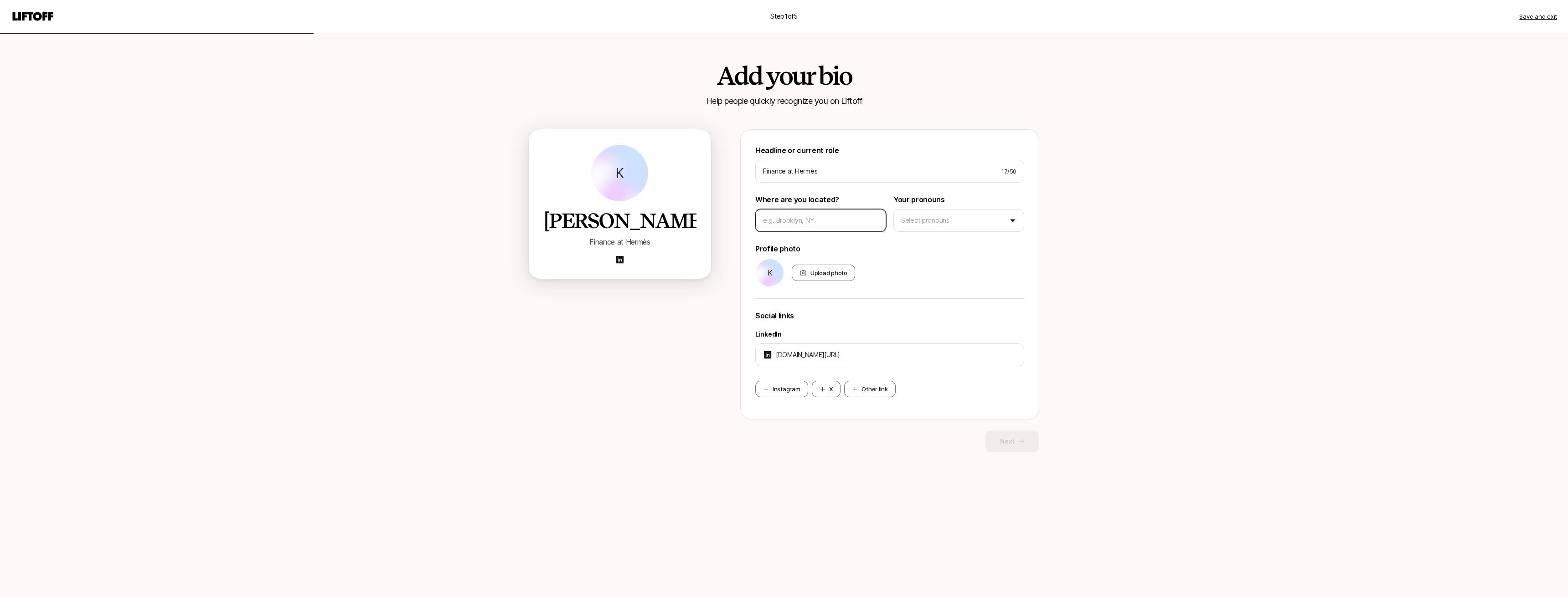
click at [634, 221] on input at bounding box center [821, 221] width 116 height 11
type input "New York City"
click at [634, 212] on html "Step 1 of 5 Save and exit Add your bio Help people quickly recognize you on Lif…" at bounding box center [784, 299] width 1568 height 598
click at [634, 435] on button "Next" at bounding box center [1012, 442] width 53 height 22
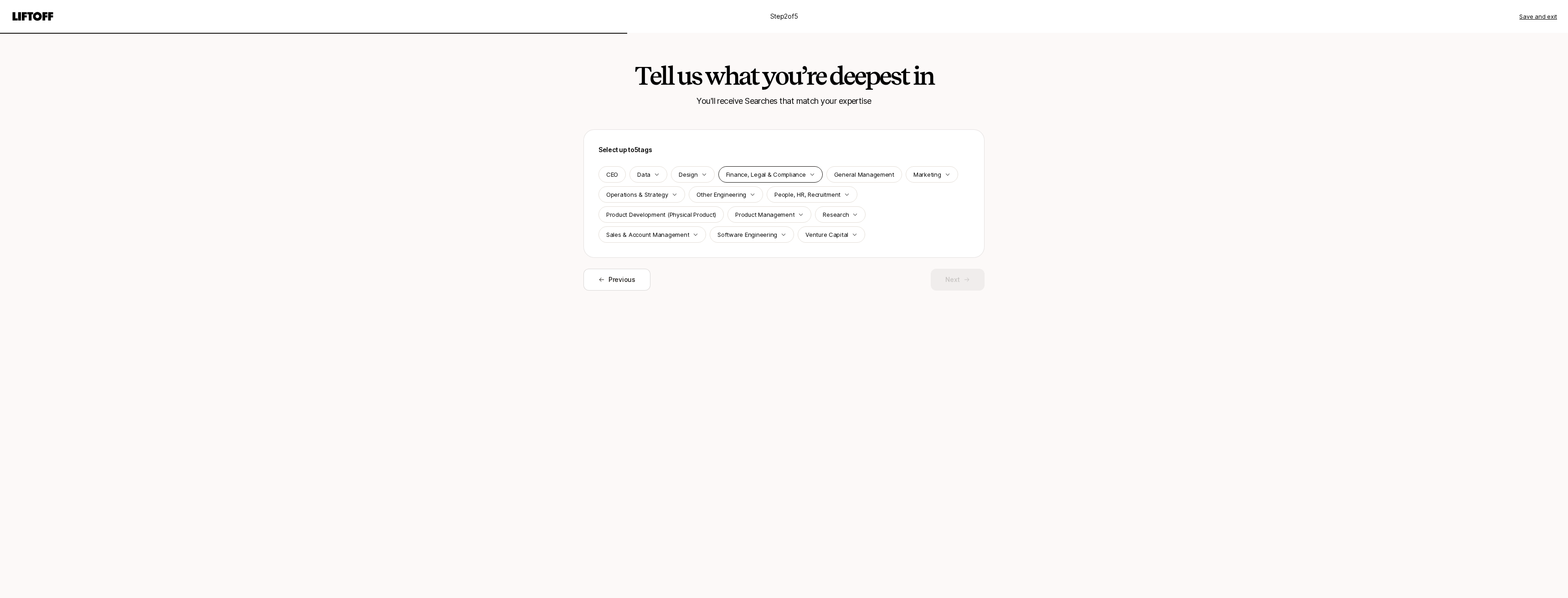
click at [634, 169] on div "Finance, Legal & Compliance" at bounding box center [771, 174] width 105 height 17
click at [634, 253] on p "Corporate Development" at bounding box center [711, 254] width 67 height 9
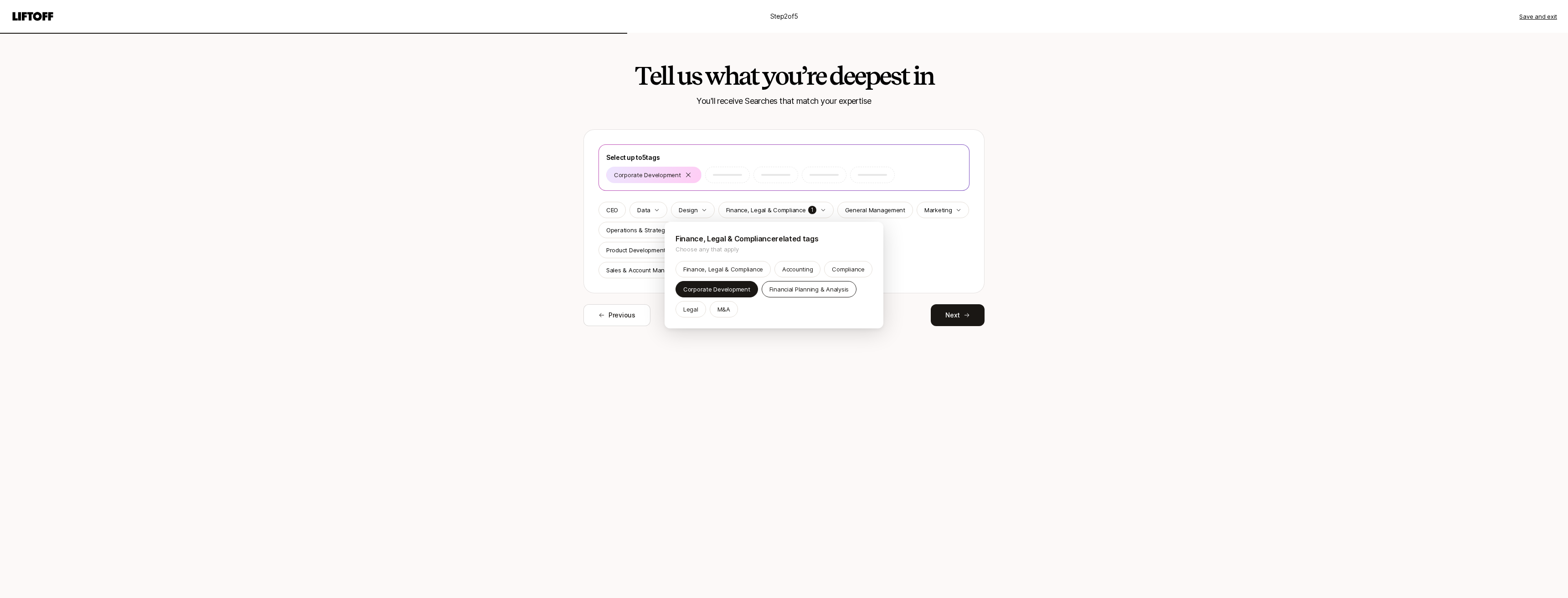
click at [634, 294] on p "Financial Planning & Analysis" at bounding box center [809, 289] width 79 height 9
click at [634, 207] on html "Step 2 of 5 Save and exit Tell us what you’re deepest in You'll receive Searche…" at bounding box center [784, 299] width 1568 height 598
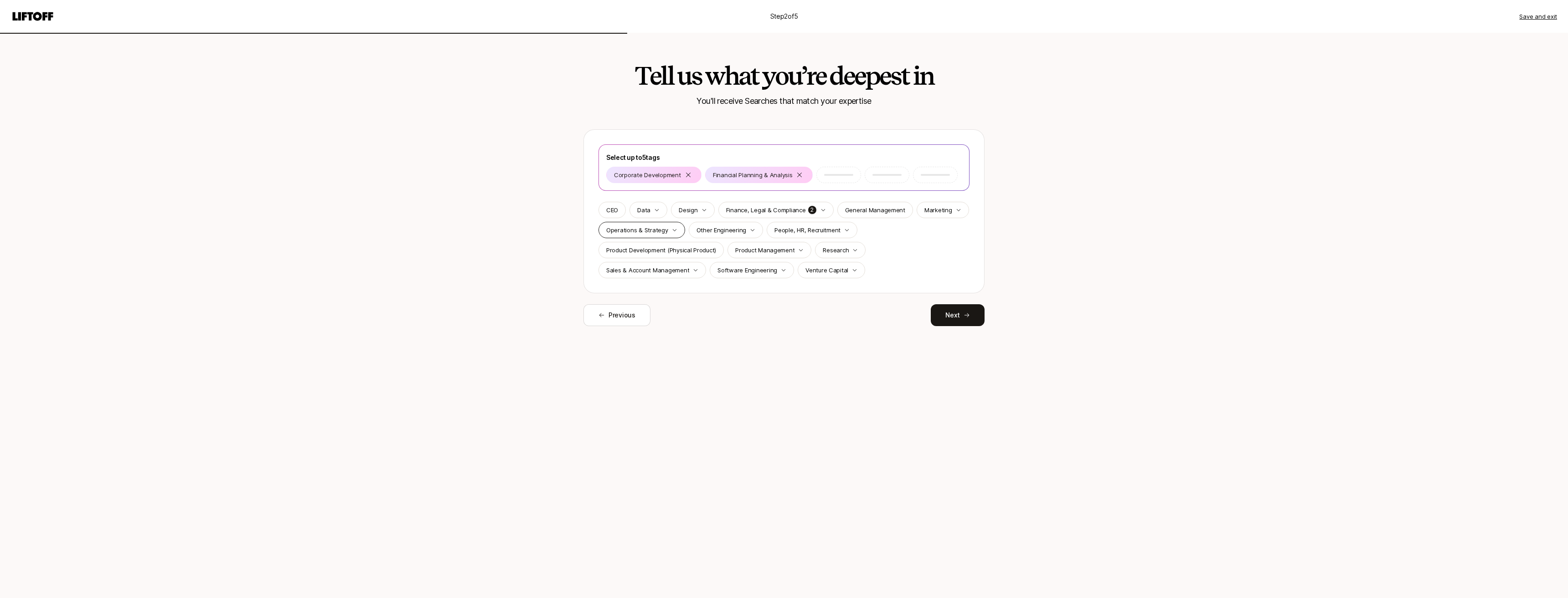
click at [634, 226] on p "Operations & Strategy" at bounding box center [637, 230] width 62 height 9
click at [597, 282] on div "Operations & Strategy" at bounding box center [580, 289] width 78 height 17
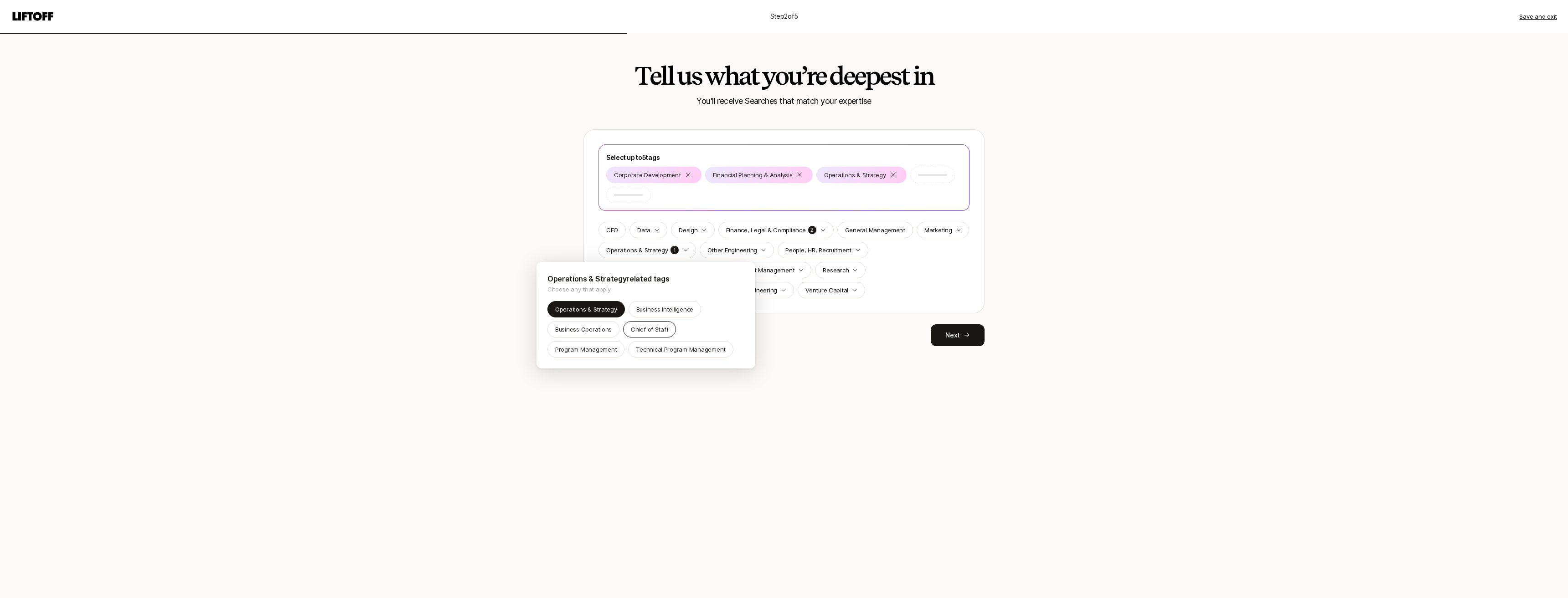
click at [634, 331] on p "Chief of Staff" at bounding box center [650, 329] width 38 height 9
click at [634, 279] on html "Step 2 of 5 Save and exit Tell us what you’re deepest in You'll receive Searche…" at bounding box center [784, 299] width 1568 height 598
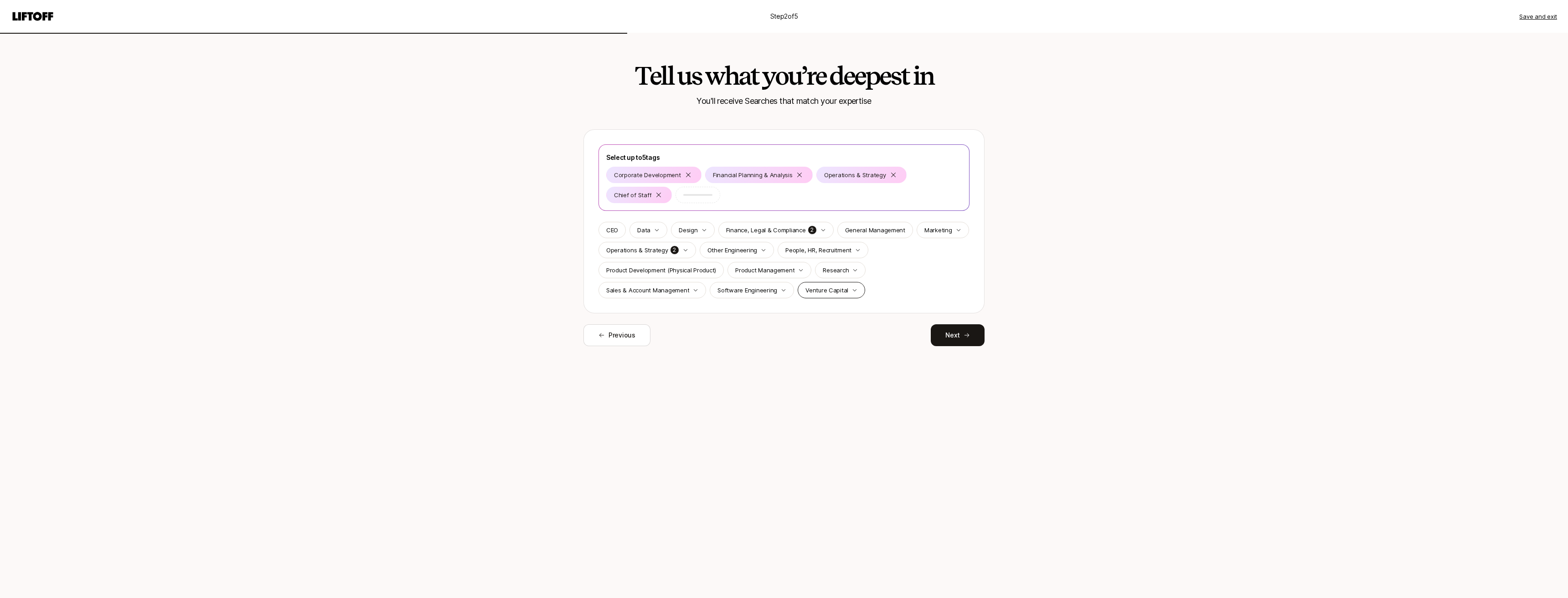
click at [634, 292] on p "Venture Capital" at bounding box center [826, 291] width 42 height 9
click at [634, 350] on p "Venture Capital" at bounding box center [757, 350] width 42 height 9
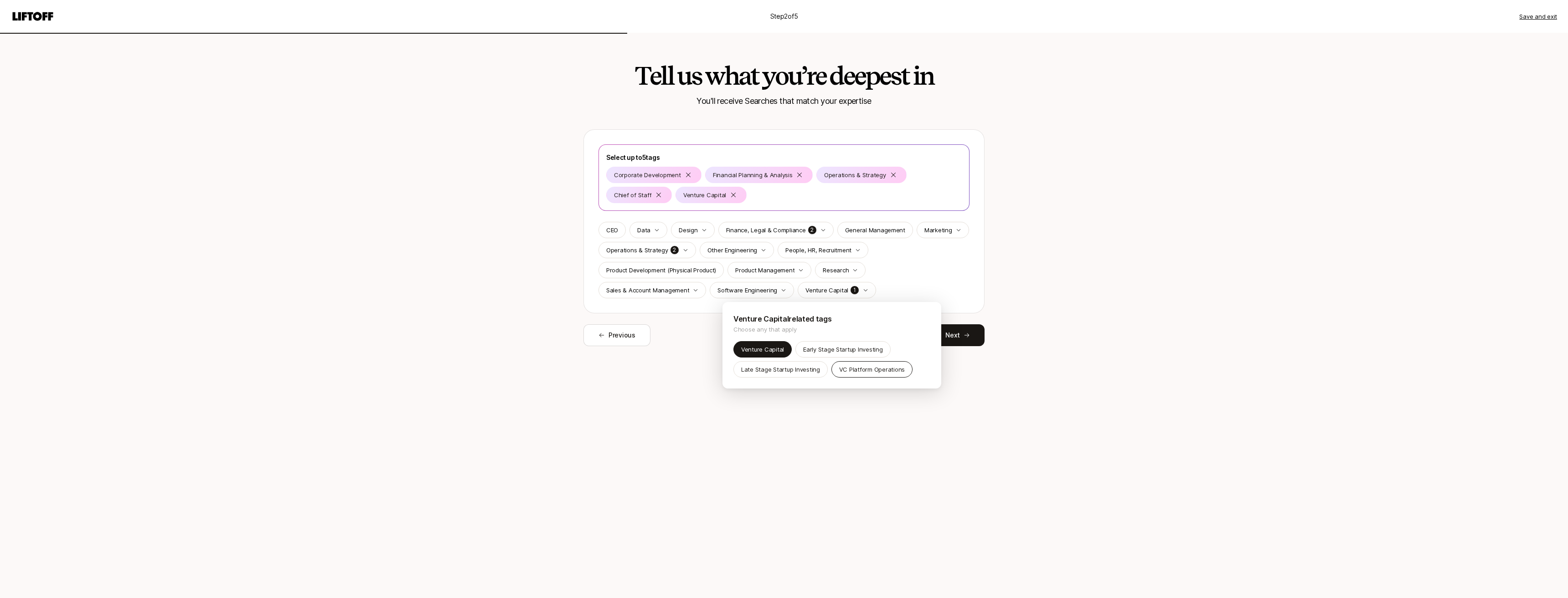
click at [634, 369] on p "VC Platform Operations" at bounding box center [871, 369] width 65 height 9
click at [634, 227] on html "Step 2 of 5 Save and exit Tell us what you’re deepest in You'll receive Searche…" at bounding box center [784, 299] width 1568 height 598
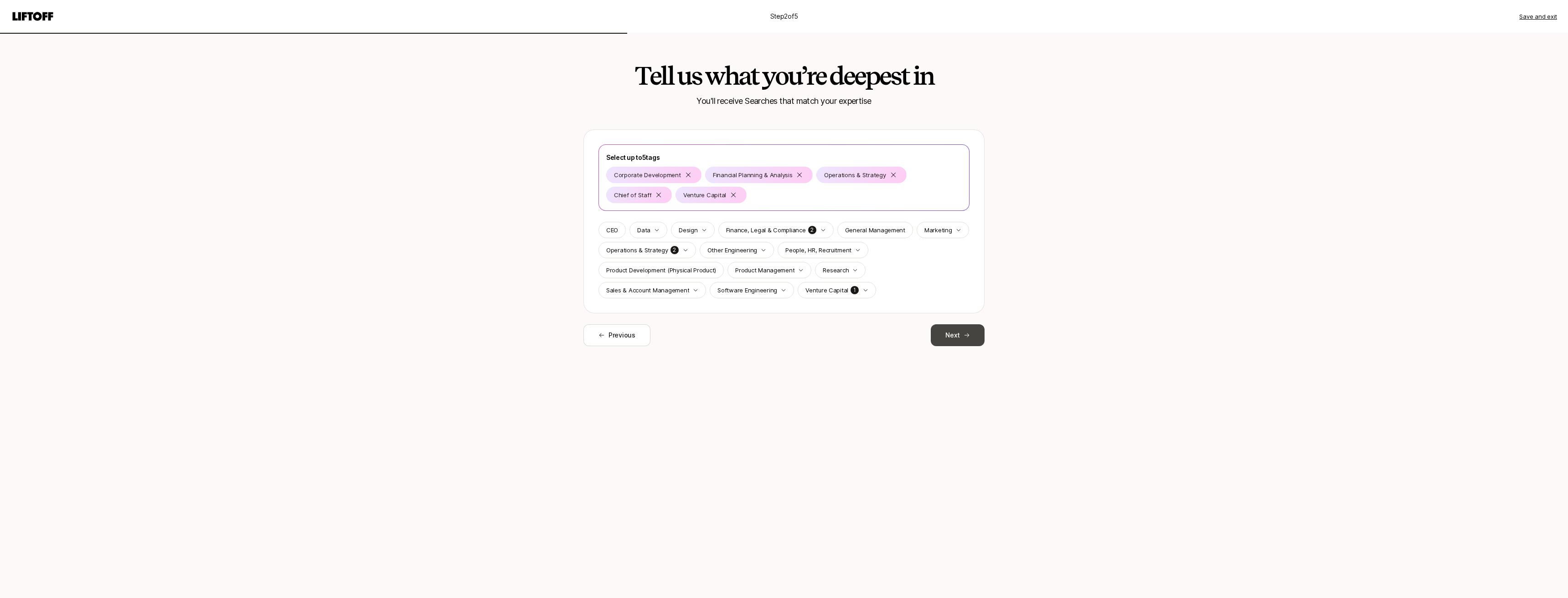
click at [634, 338] on button "Next" at bounding box center [958, 336] width 53 height 22
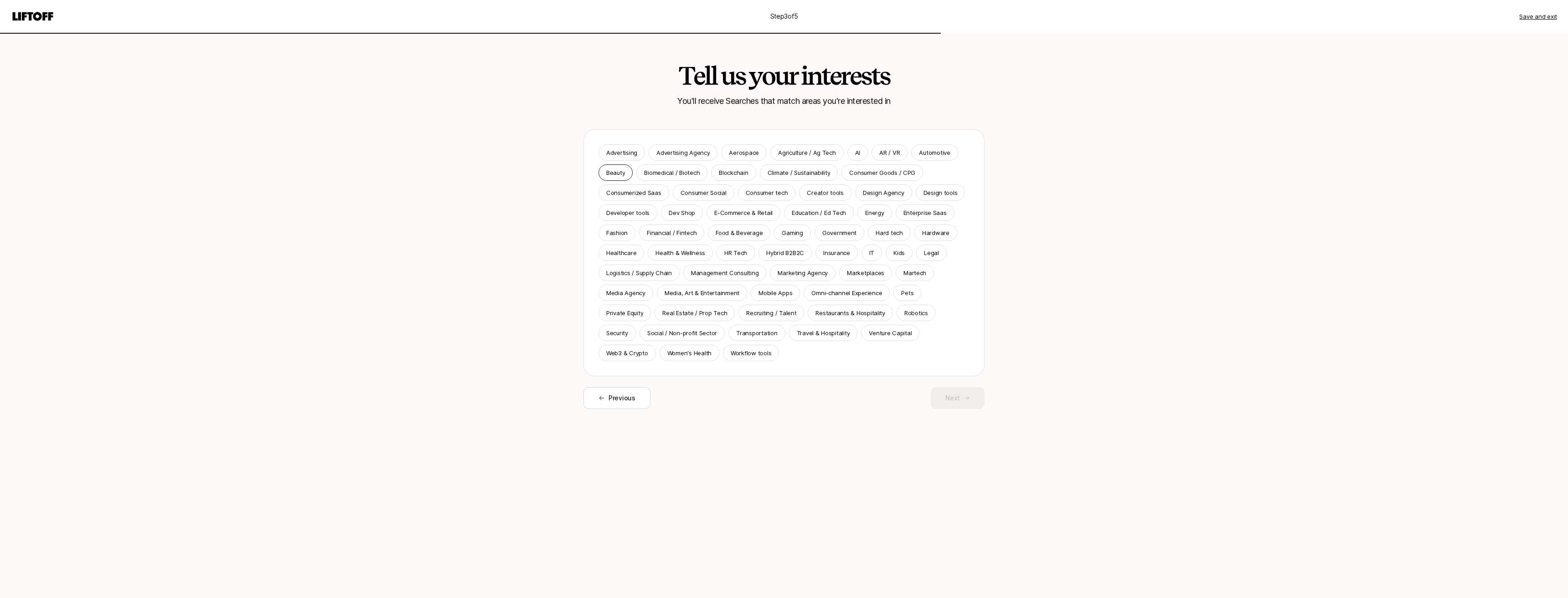
click at [605, 171] on div "Beauty" at bounding box center [615, 172] width 34 height 17
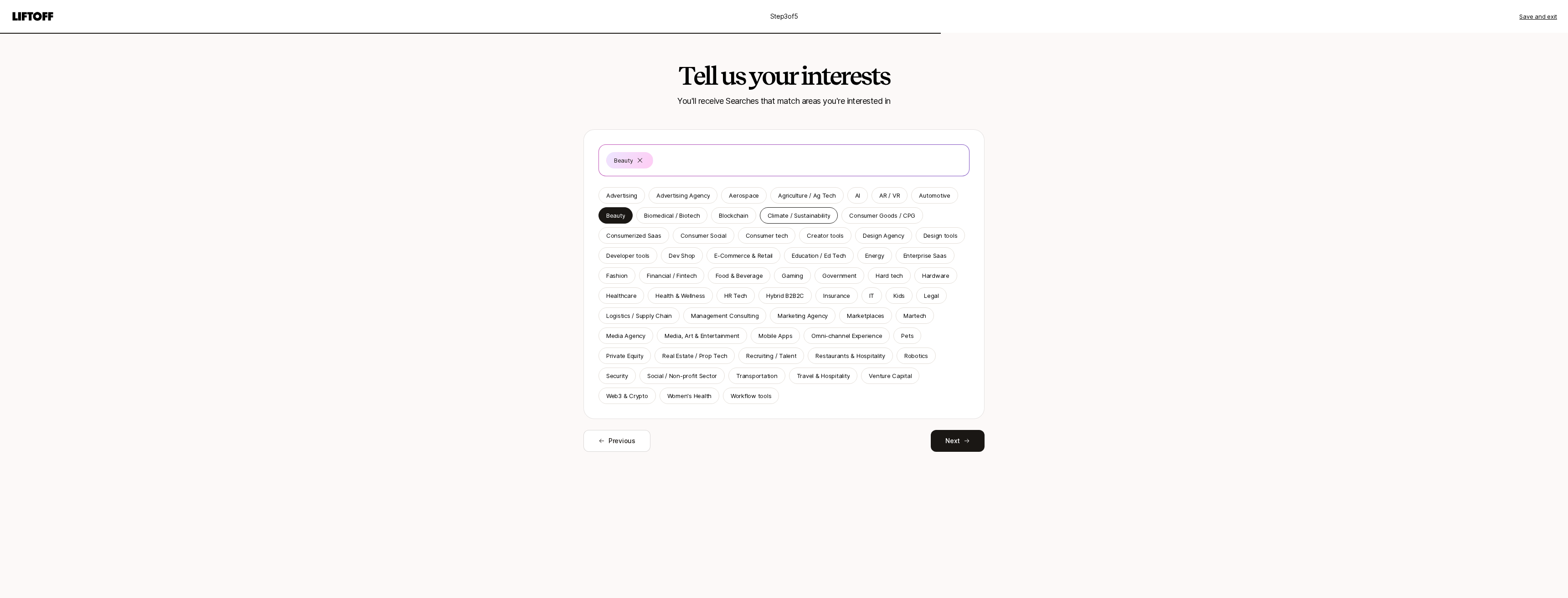
click at [634, 221] on div "Climate / Sustainability" at bounding box center [799, 215] width 79 height 17
click at [634, 211] on p "Consumer Goods / CPG" at bounding box center [882, 215] width 66 height 9
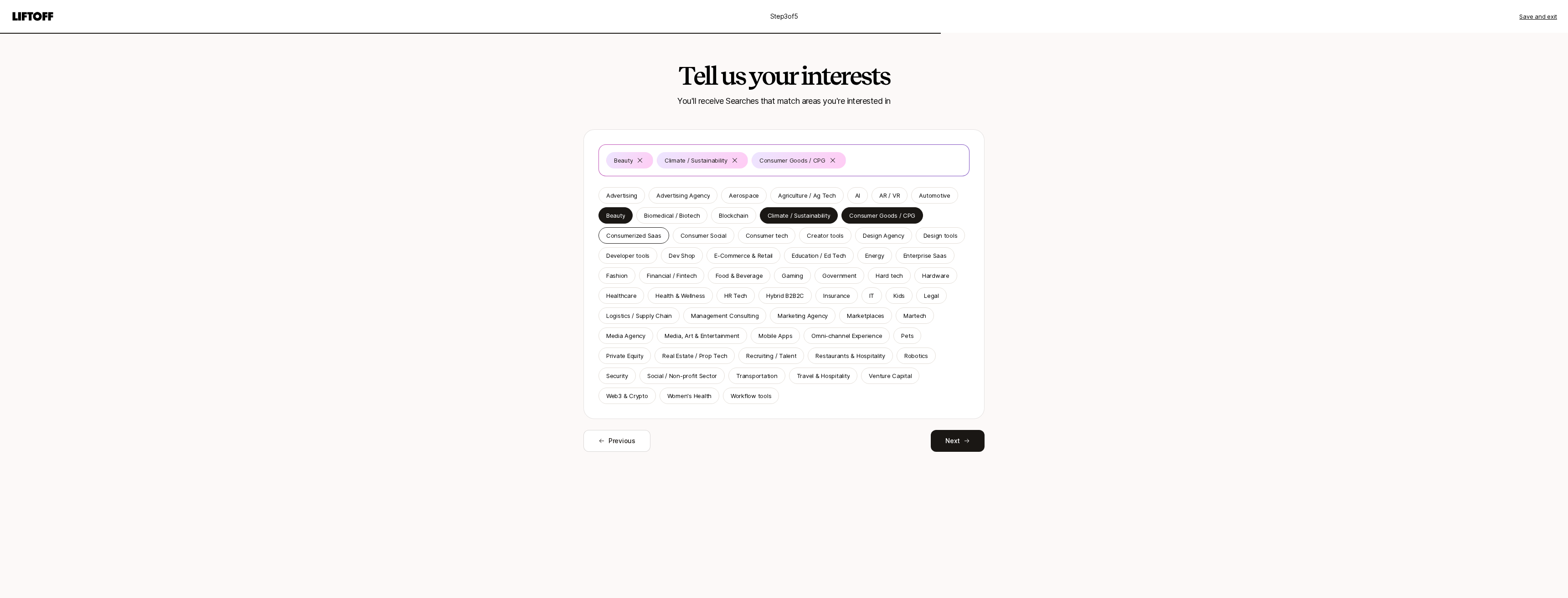
click at [634, 239] on p "Consumerized Saas" at bounding box center [634, 236] width 55 height 9
click at [634, 233] on p "Consumer Social" at bounding box center [704, 236] width 46 height 9
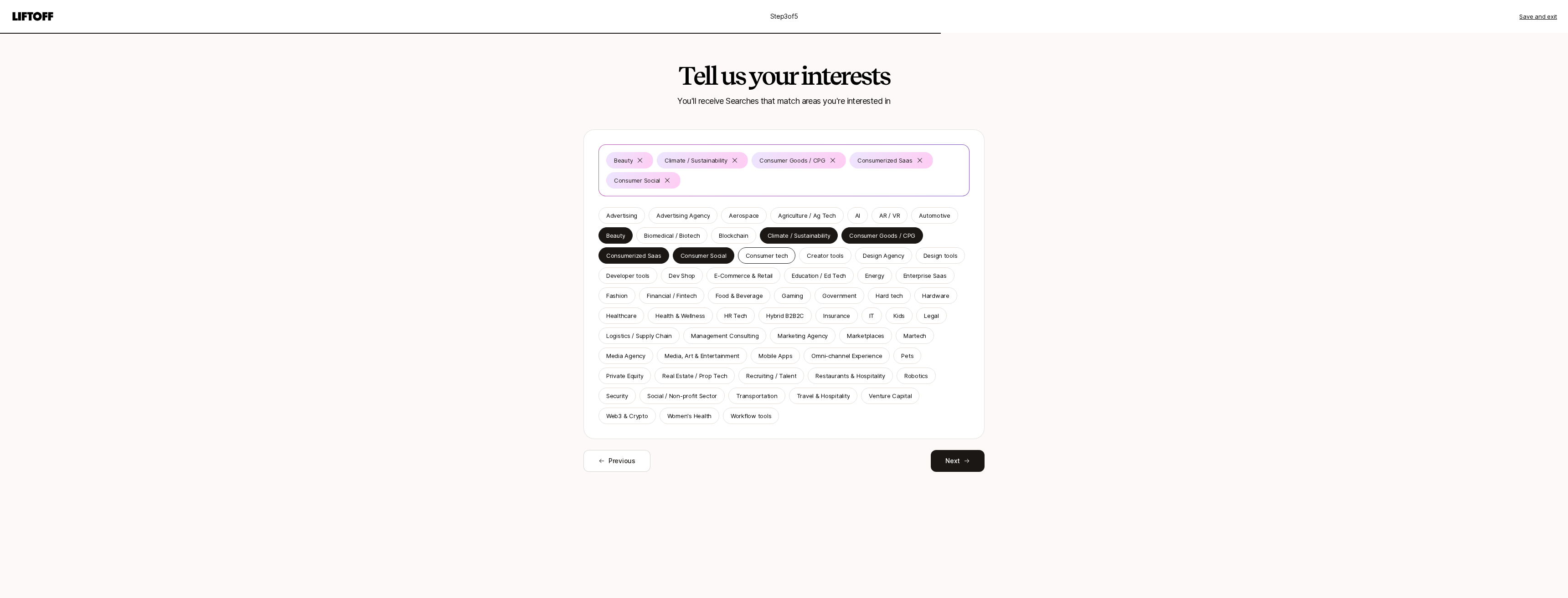
click at [634, 251] on p "Consumer tech" at bounding box center [767, 255] width 42 height 9
click at [618, 297] on p "Fashion" at bounding box center [617, 295] width 21 height 9
click at [634, 276] on p "E-Commerce & Retail" at bounding box center [743, 276] width 58 height 9
click at [634, 297] on p "Food & Beverage" at bounding box center [739, 295] width 47 height 9
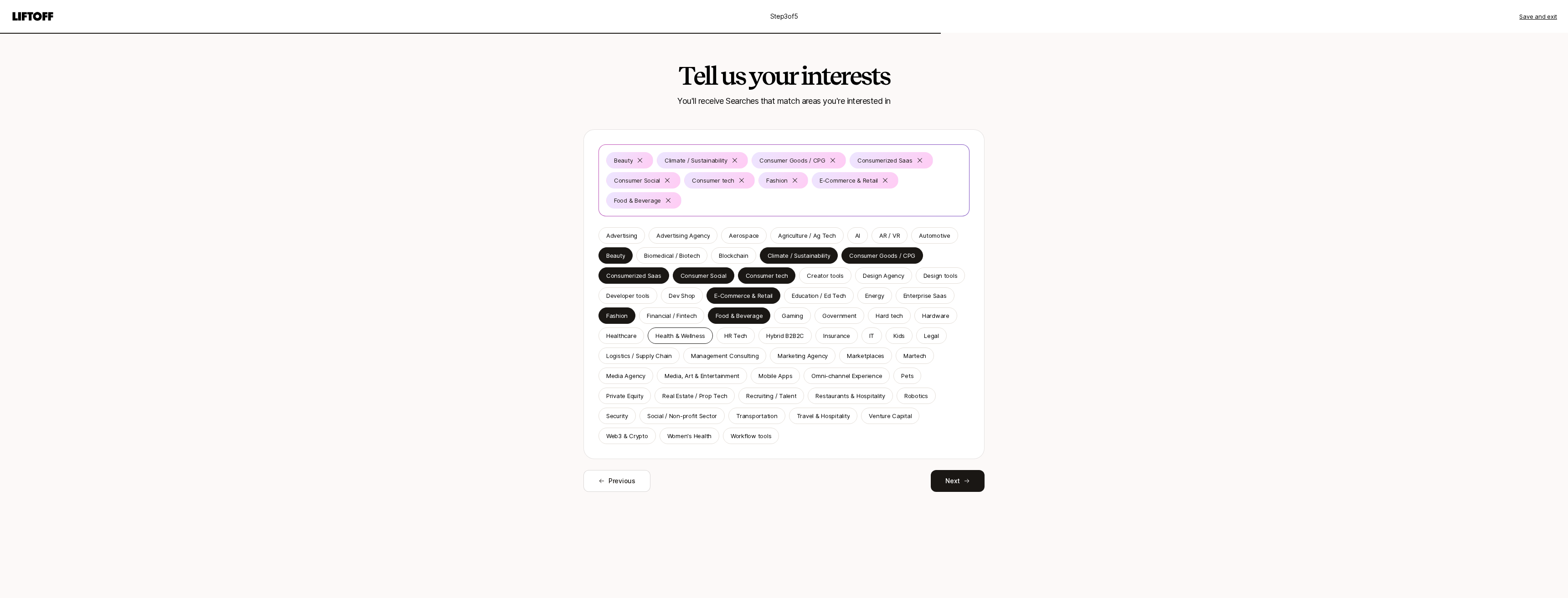
click at [634, 336] on p "Health & Wellness" at bounding box center [680, 336] width 50 height 9
click at [634, 354] on p "Management Consulting" at bounding box center [725, 356] width 68 height 9
click at [634, 359] on p "Marketplaces" at bounding box center [866, 356] width 38 height 9
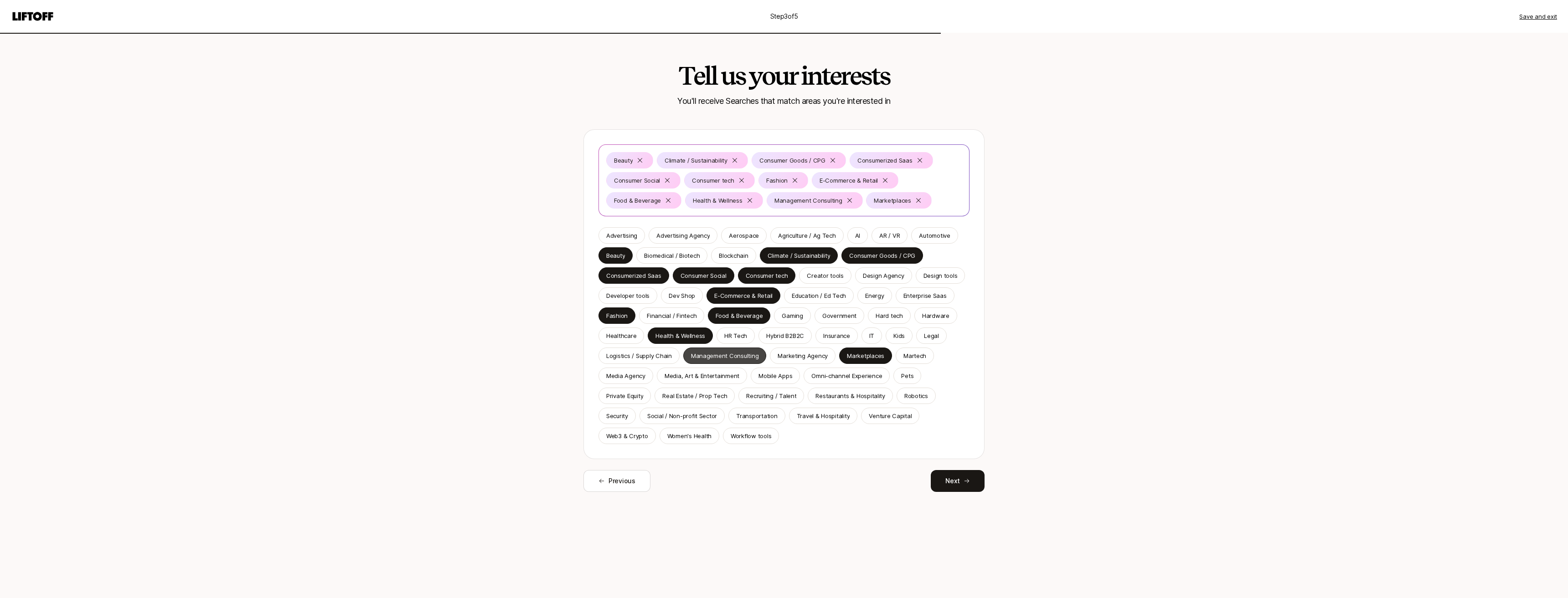
drag, startPoint x: 725, startPoint y: 378, endPoint x: 730, endPoint y: 378, distance: 5.0
click at [634, 378] on p "Media, Art & Entertainment" at bounding box center [701, 376] width 75 height 9
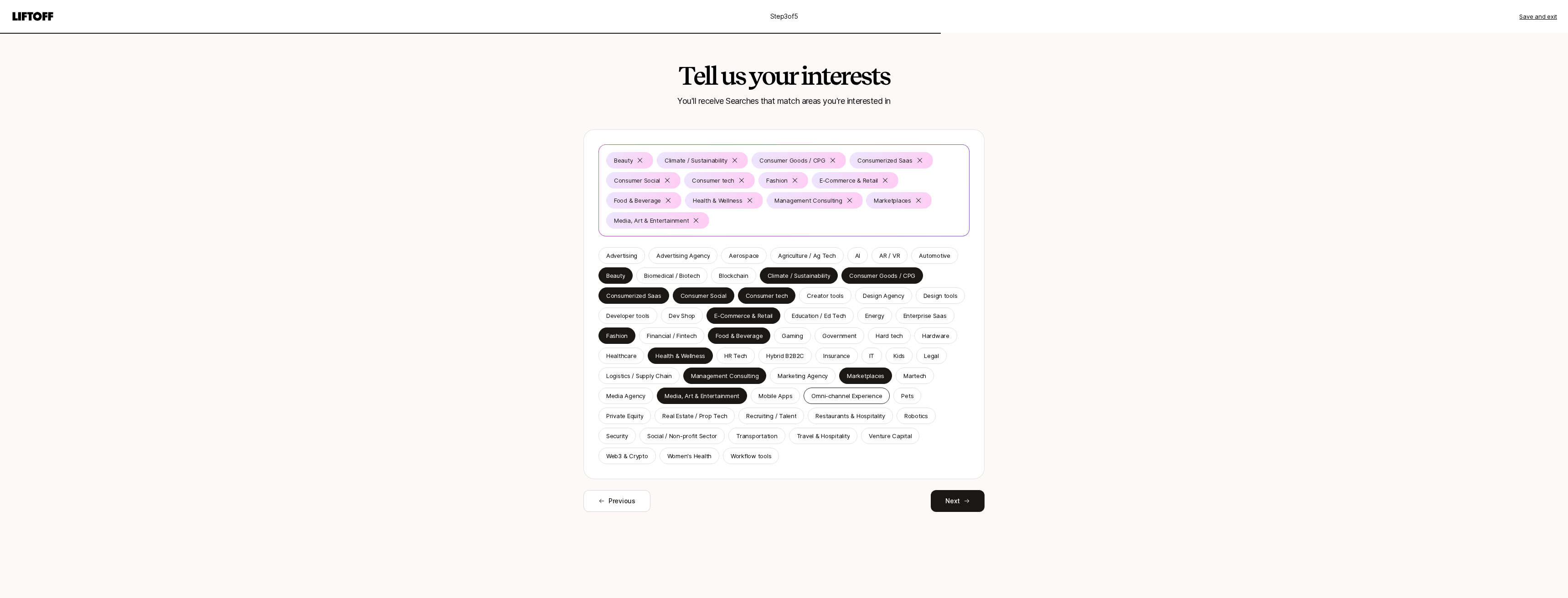
click at [634, 398] on p "Omni-channel Experience" at bounding box center [847, 396] width 71 height 9
click at [634, 431] on div "Venture Capital" at bounding box center [890, 435] width 58 height 17
click at [624, 458] on p "Web3 & Crypto" at bounding box center [627, 457] width 42 height 9
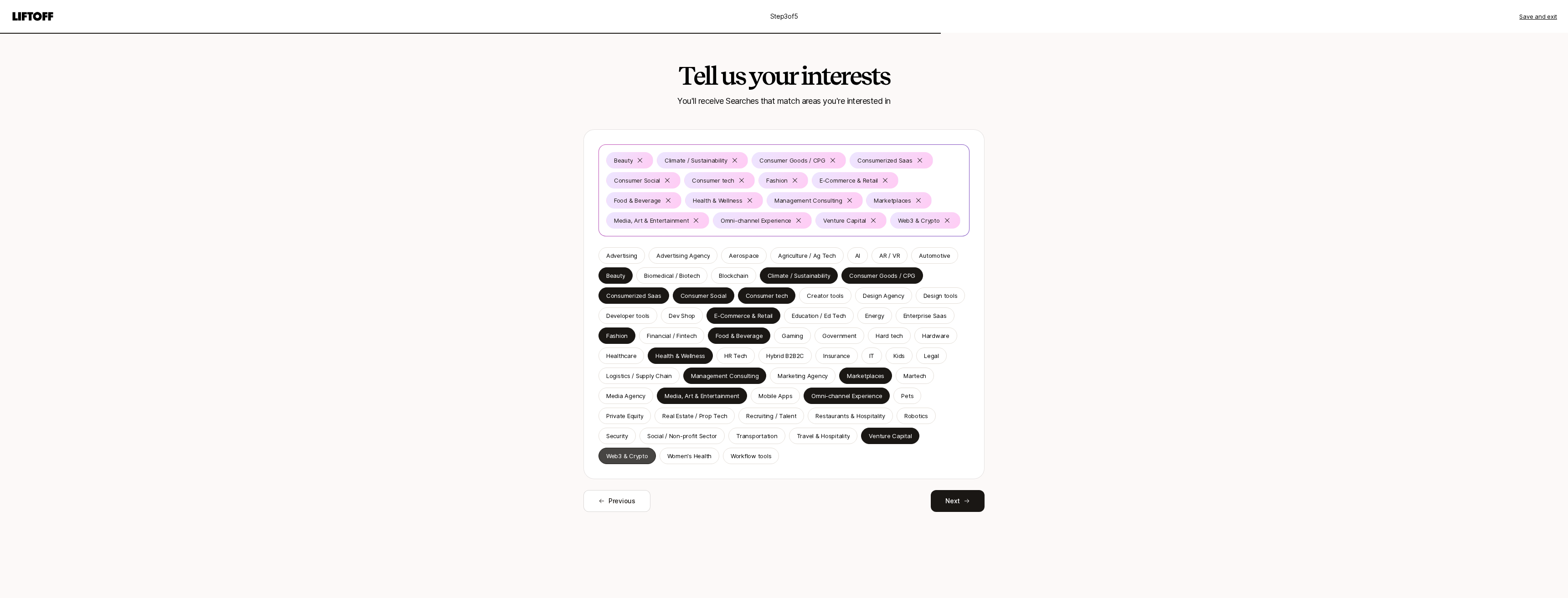
click at [605, 449] on div "Web3 & Crypto" at bounding box center [627, 456] width 57 height 17
click at [634, 453] on p "Web3 & Crypto" at bounding box center [627, 457] width 42 height 9
click at [634, 439] on p "Travel & Hospitality" at bounding box center [823, 436] width 53 height 9
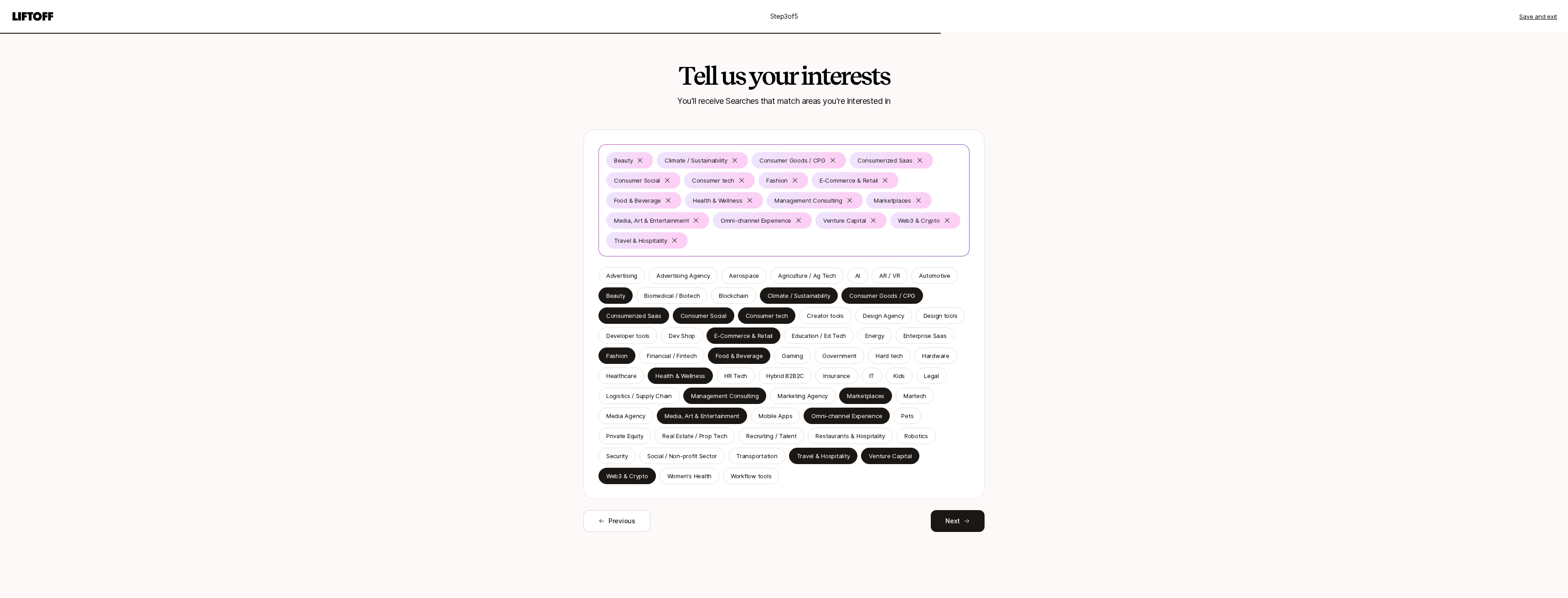
click at [634, 271] on div "Advertising Advertising Agency Aerospace Agriculture / Ag Tech AI AR / VR Autom…" at bounding box center [784, 376] width 371 height 217
click at [634, 273] on div "AI" at bounding box center [858, 275] width 20 height 17
click at [634, 275] on p "AR / VR" at bounding box center [889, 276] width 20 height 9
click at [634, 513] on button "Next" at bounding box center [958, 521] width 53 height 22
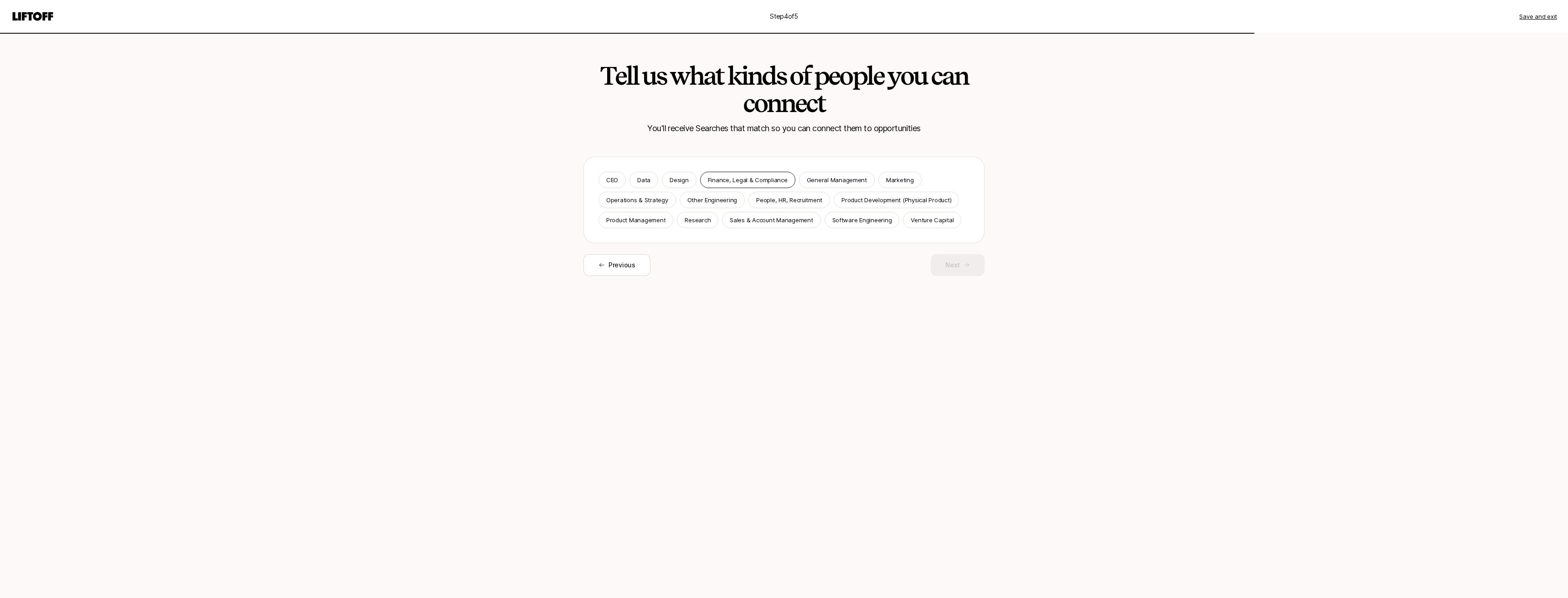
click at [634, 180] on p "Finance, Legal & Compliance" at bounding box center [747, 180] width 79 height 9
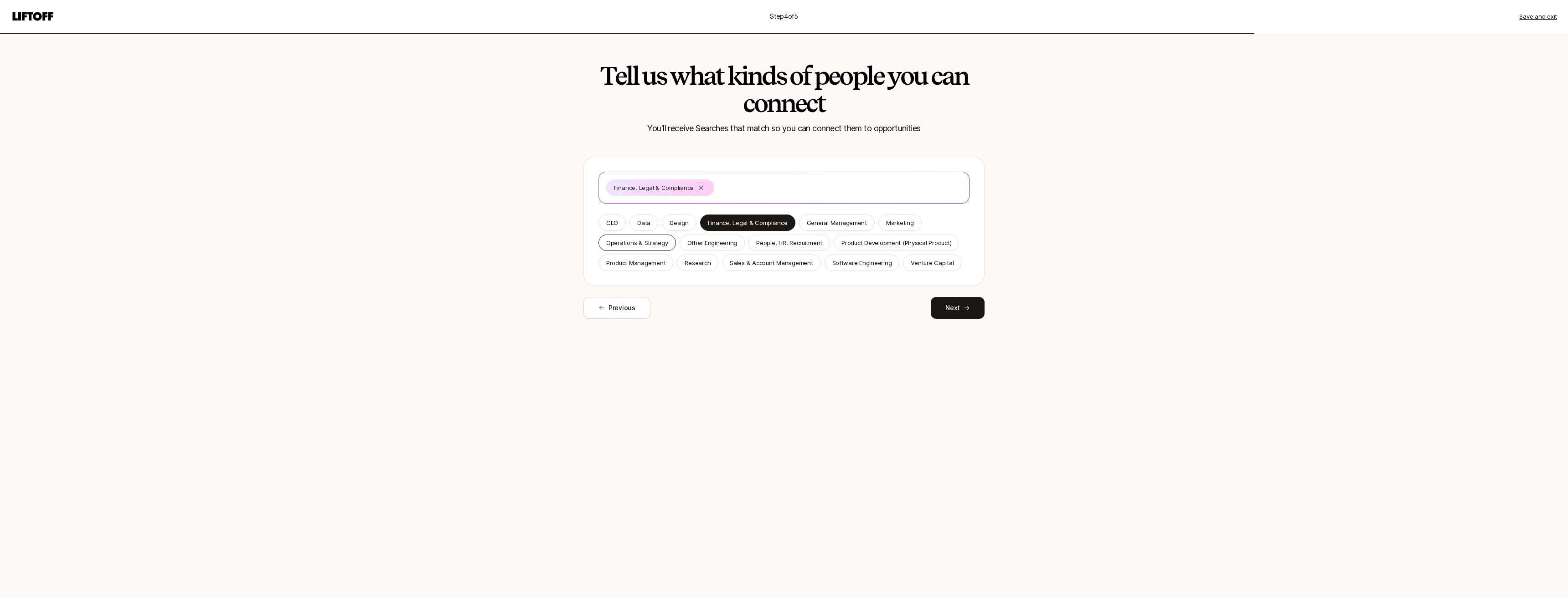
click at [634, 238] on div "Operations & Strategy" at bounding box center [637, 243] width 78 height 17
click at [634, 303] on button "Next" at bounding box center [958, 308] width 53 height 22
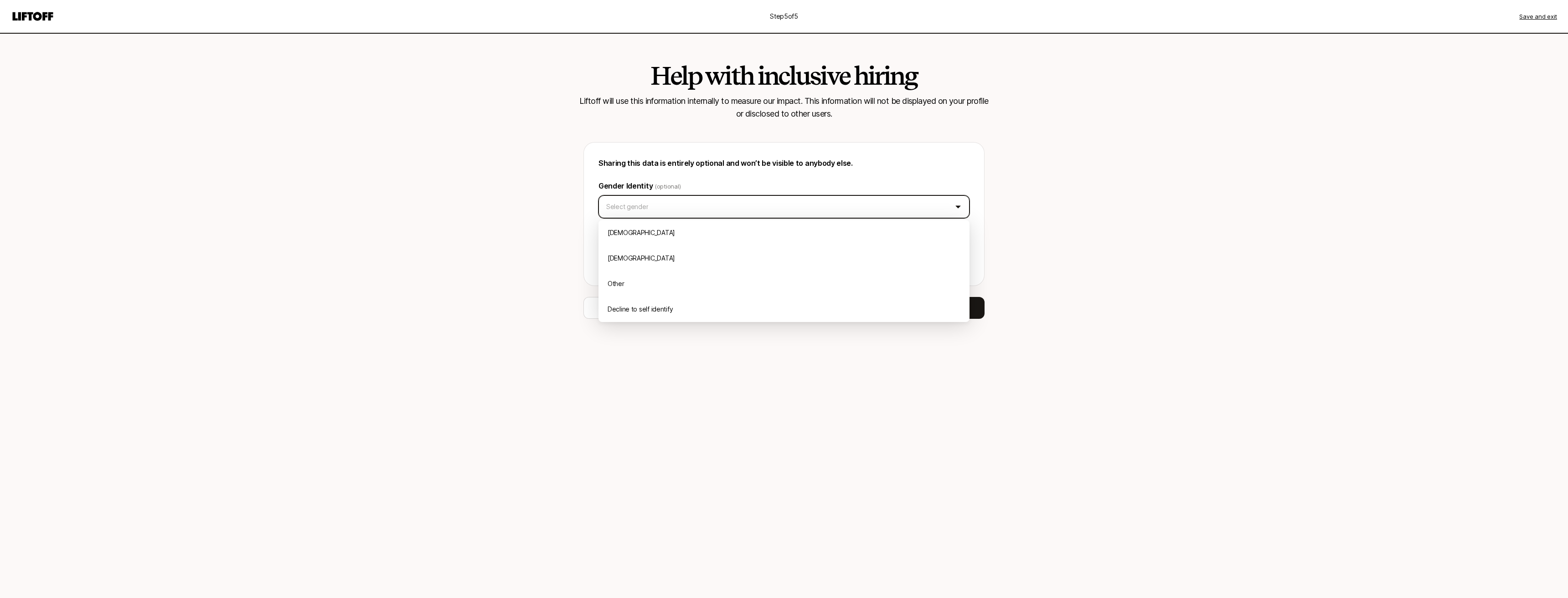
click at [634, 205] on html "Step 5 of 5 Save and exit Help with inclusive hiring Liftoff will use this info…" at bounding box center [784, 299] width 1568 height 598
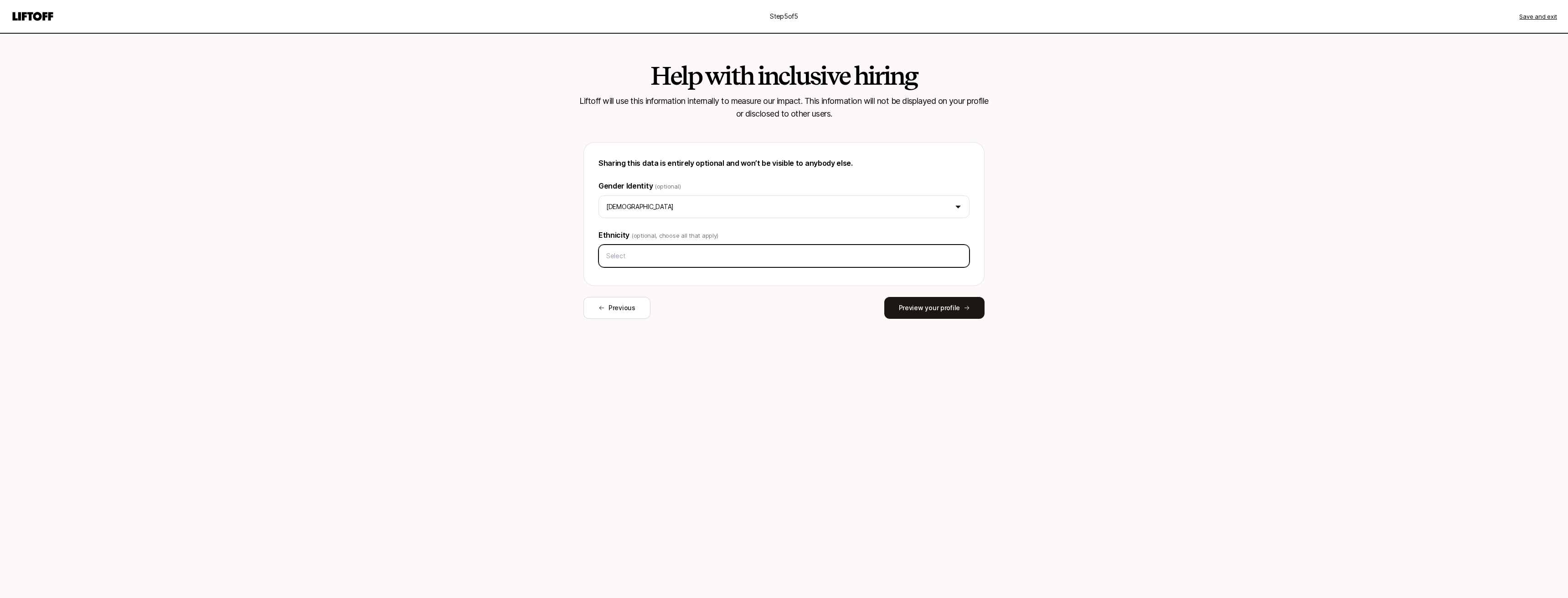
click at [634, 255] on input "text" at bounding box center [783, 255] width 363 height 17
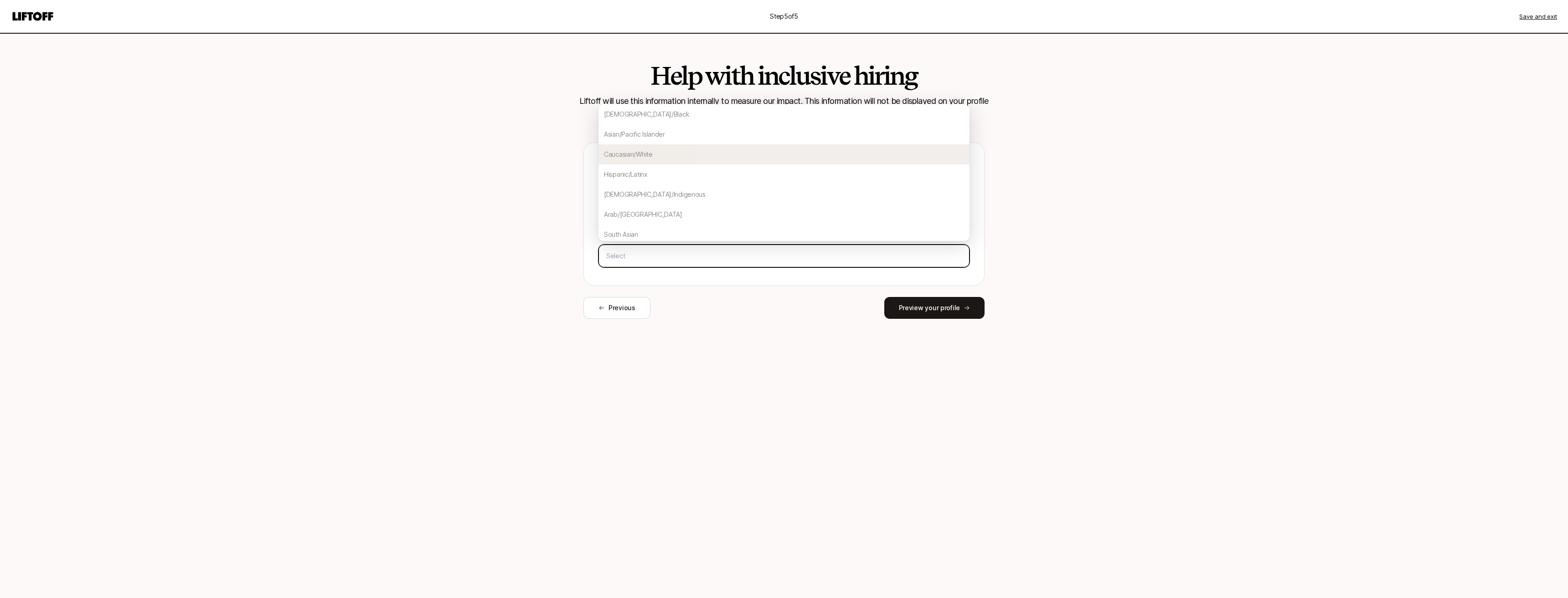
click at [634, 163] on div "Caucasian/White" at bounding box center [784, 155] width 371 height 20
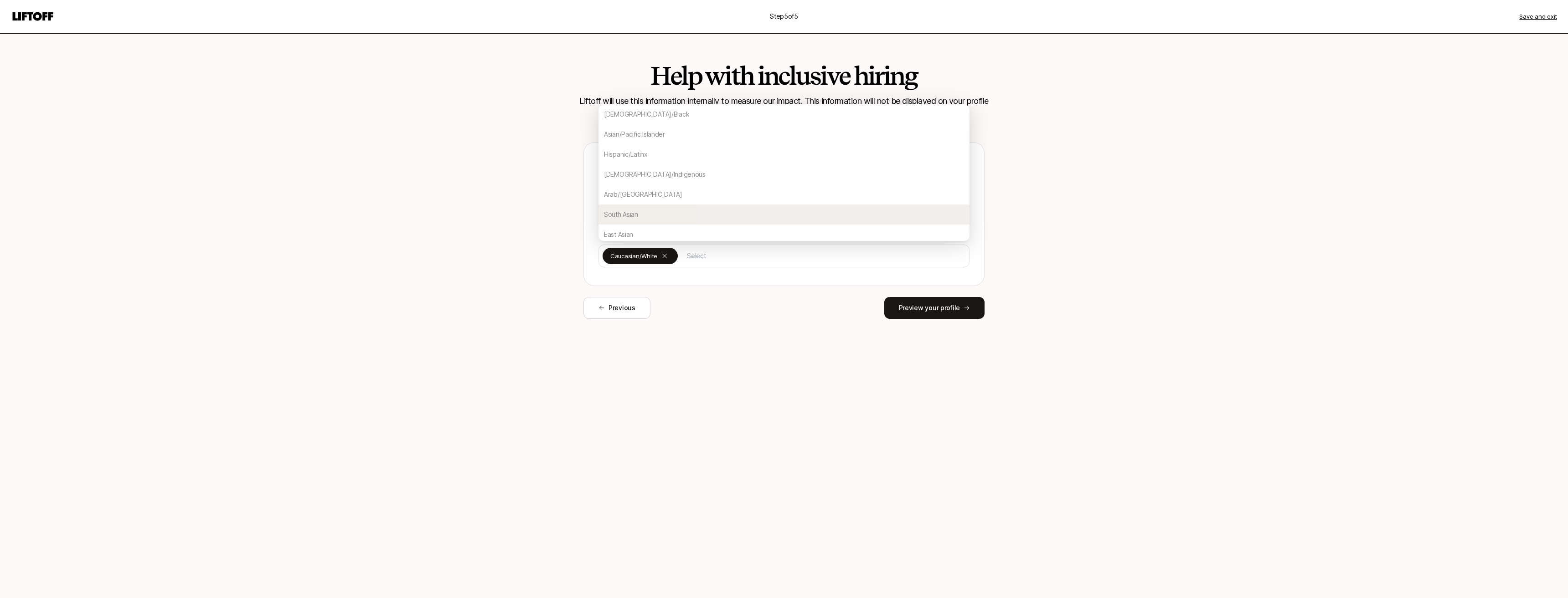
click at [634, 273] on div "Step 5 of 5 Save and exit Help with inclusive hiring Liftoff will use this info…" at bounding box center [784, 299] width 1568 height 598
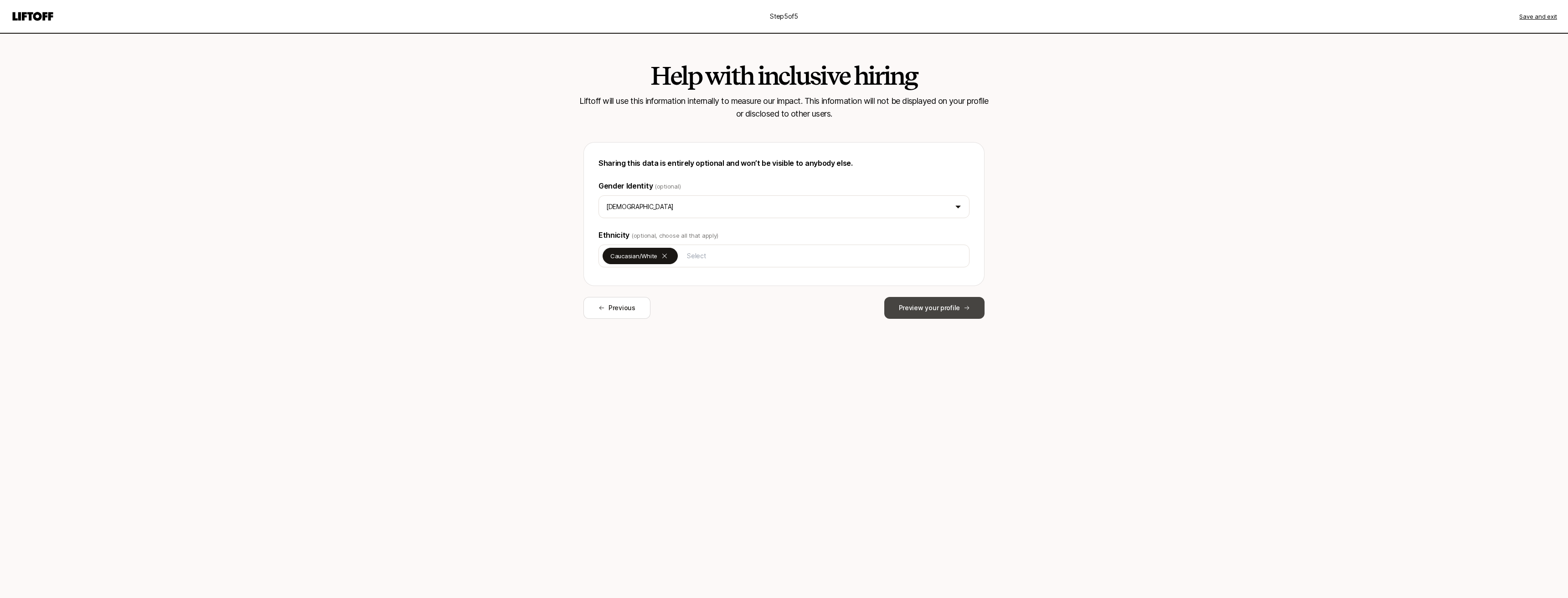
click at [634, 300] on button "Preview your profile" at bounding box center [935, 308] width 101 height 22
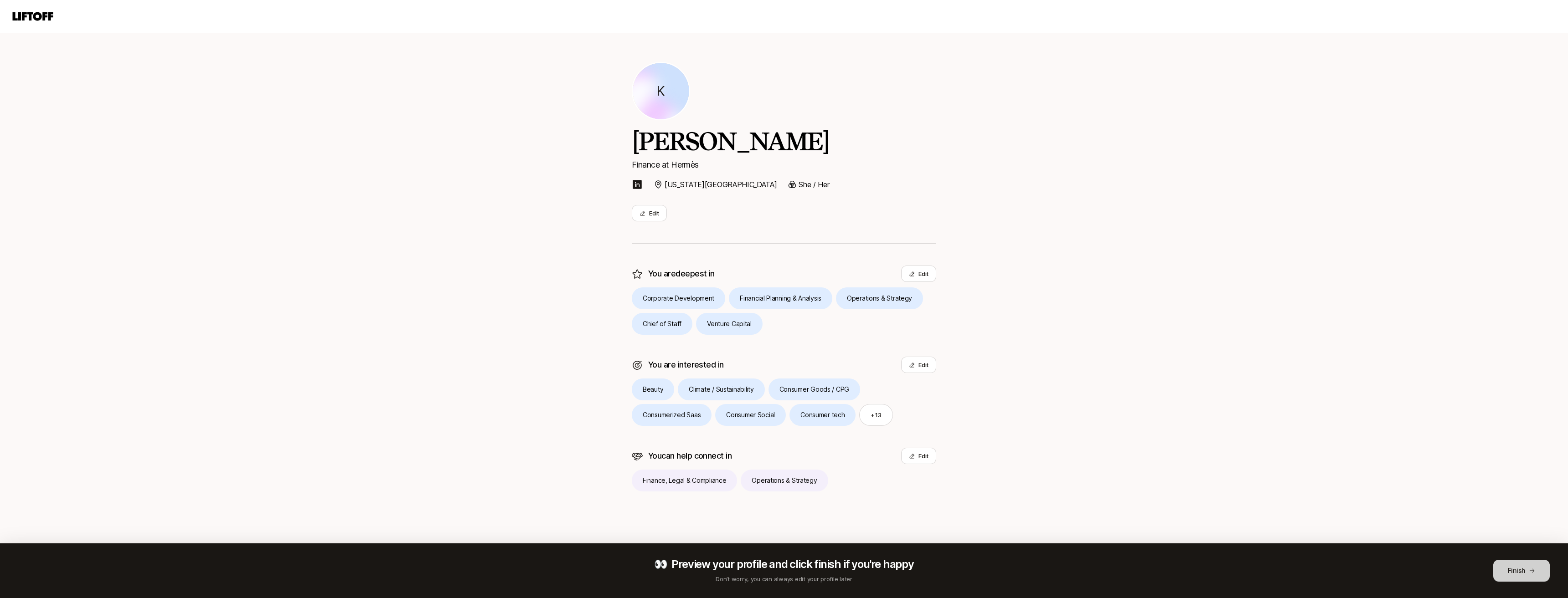
click at [634, 567] on button "Finish" at bounding box center [1522, 571] width 57 height 22
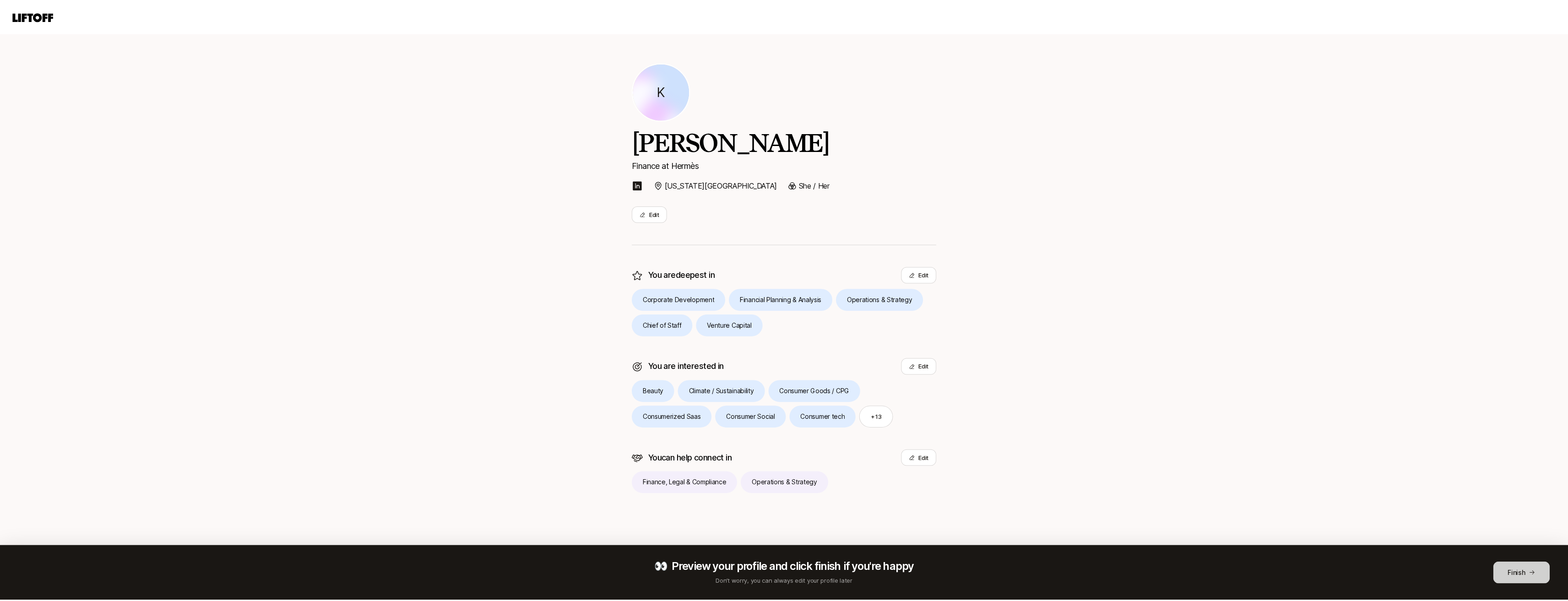
scroll to position [431, 0]
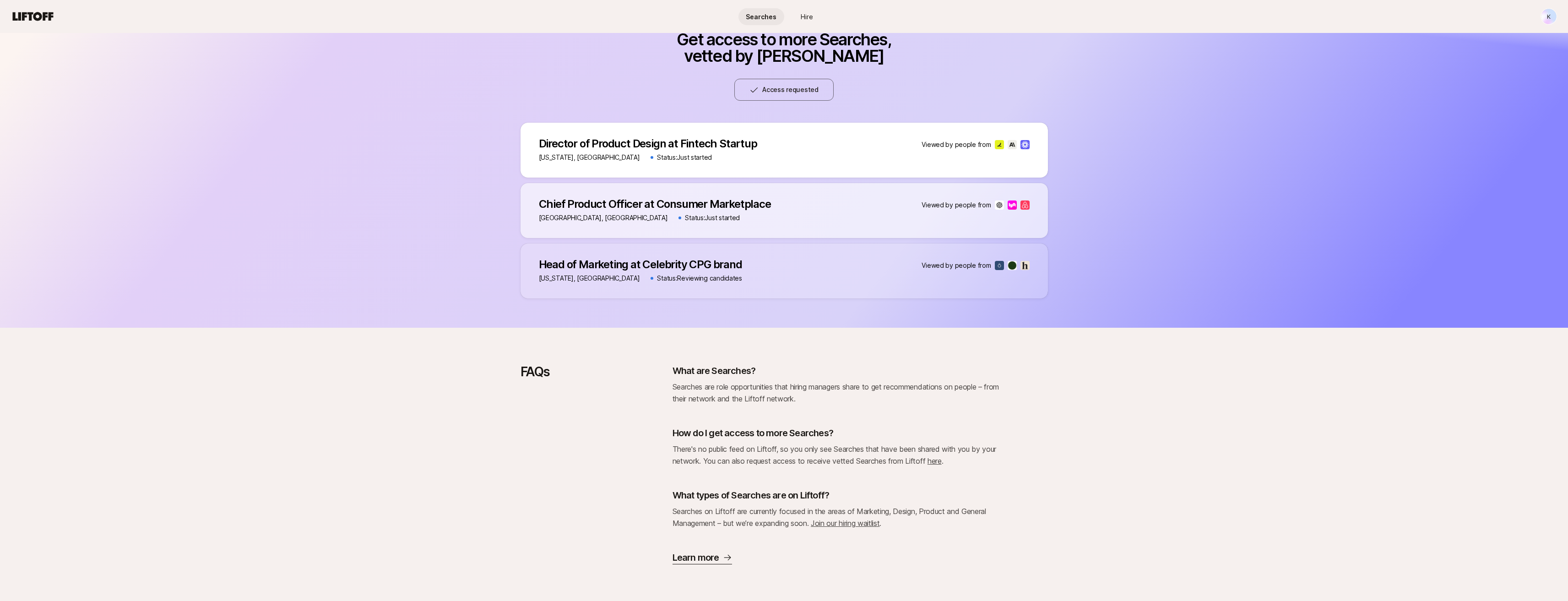
click at [636, 146] on p "Viewed by people from" at bounding box center [956, 145] width 69 height 11
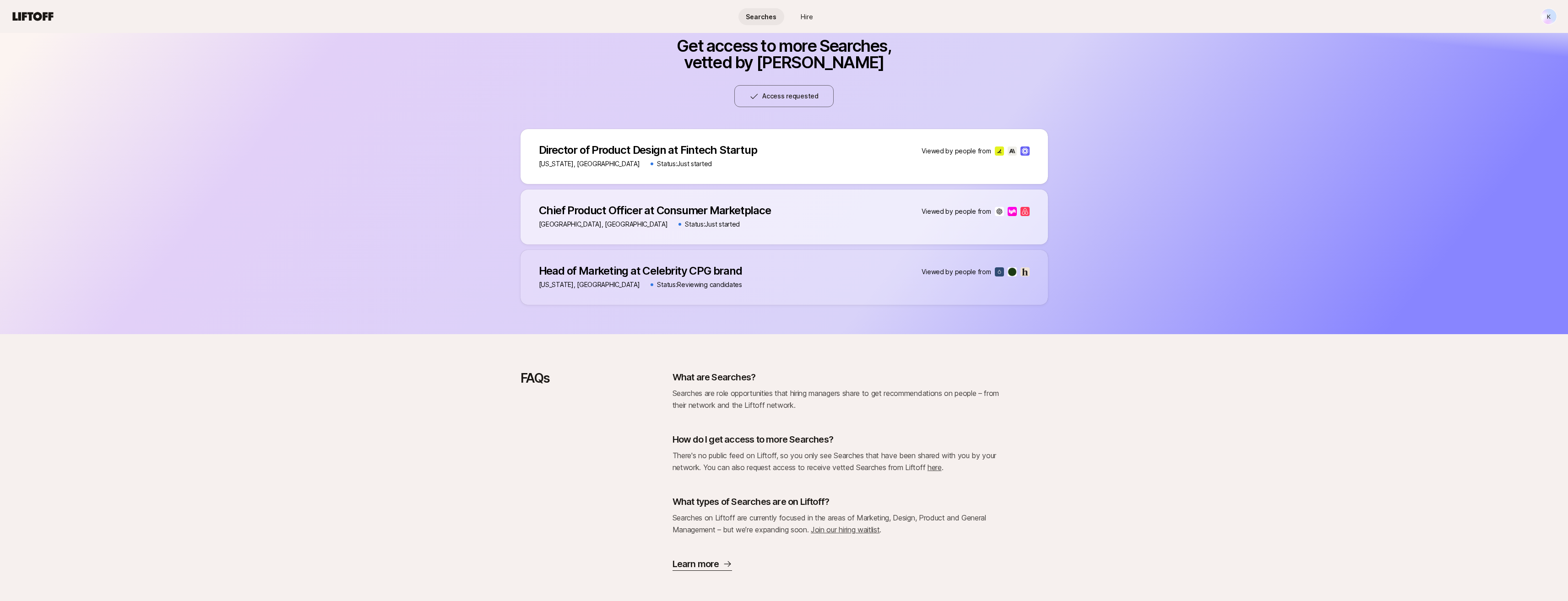
scroll to position [385, 0]
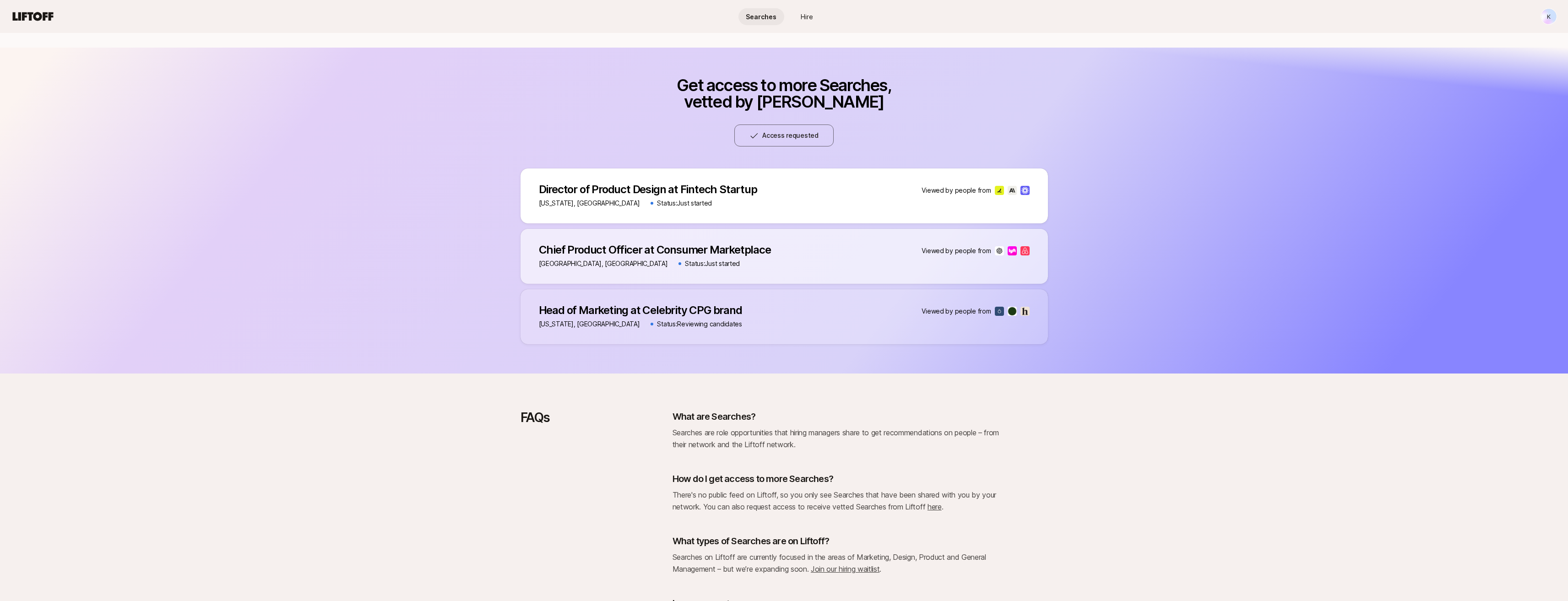
click at [636, 179] on div "Director of Product Design at Fintech Startup Director of Product Design at Fin…" at bounding box center [784, 196] width 527 height 55
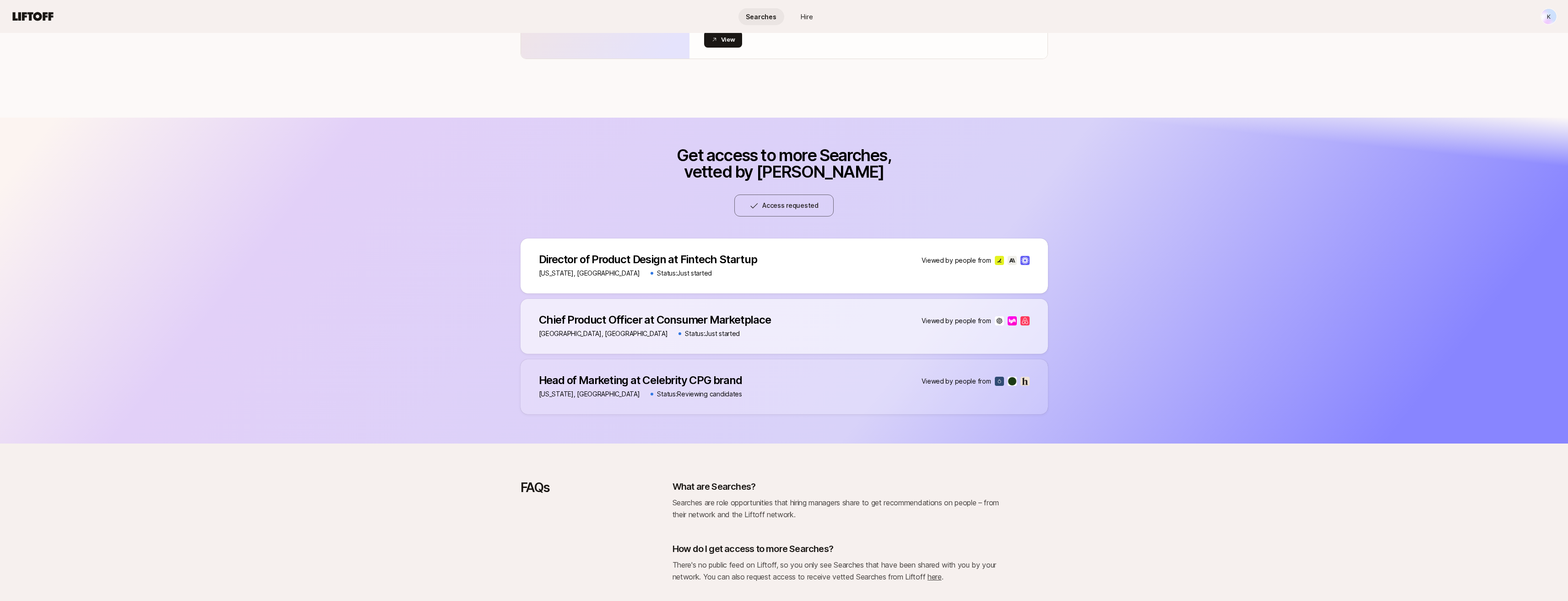
scroll to position [0, 0]
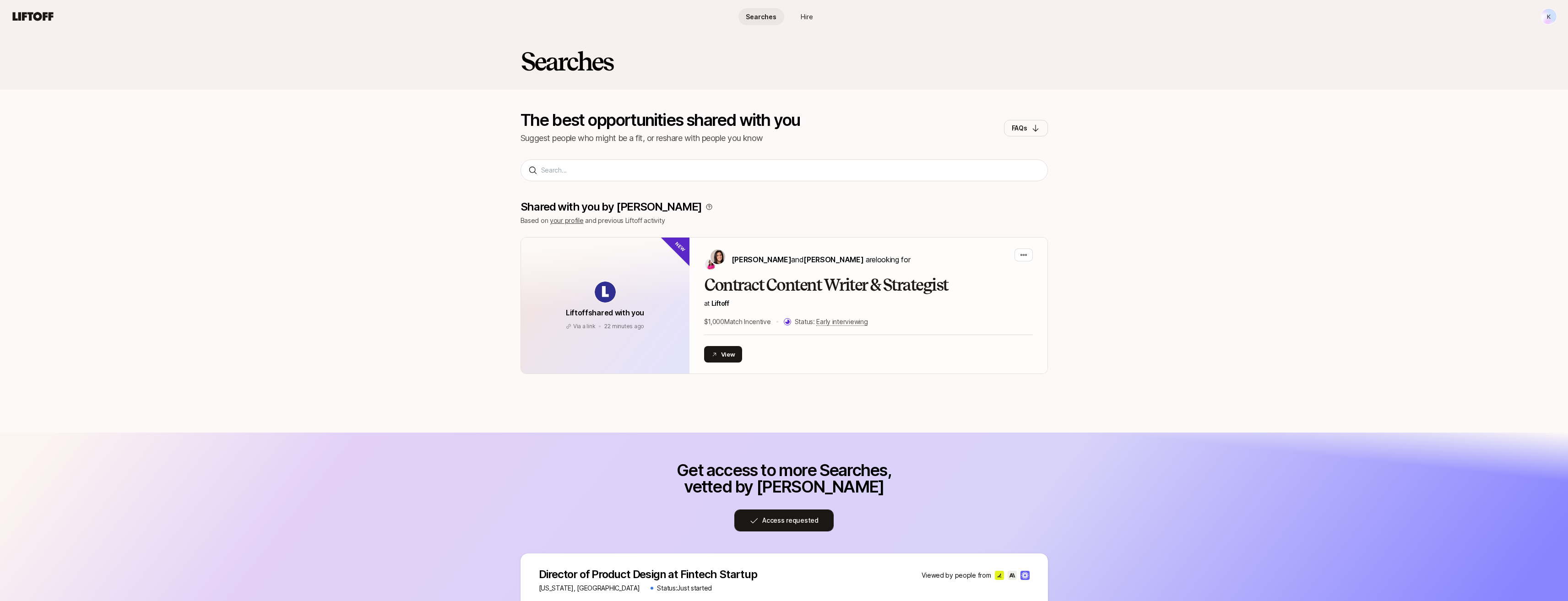
click at [636, 510] on button "Access requested" at bounding box center [784, 520] width 99 height 22
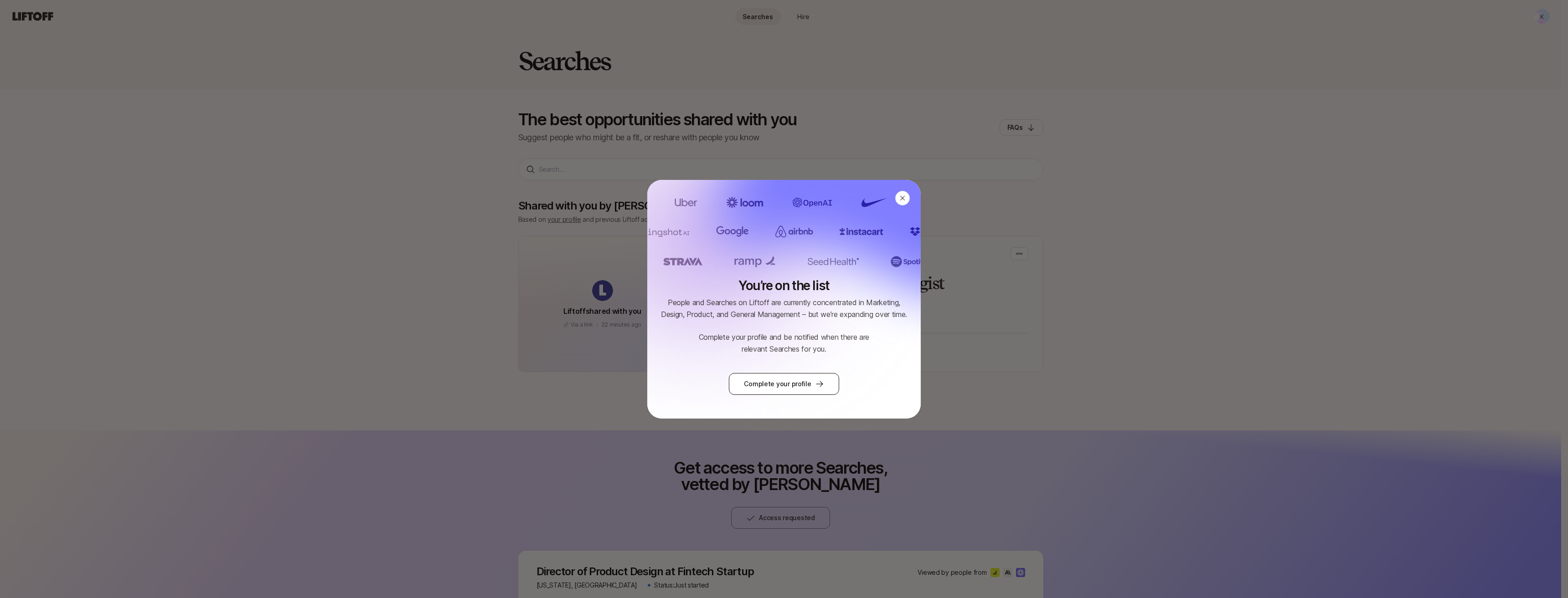
click at [634, 382] on link "Complete your profile" at bounding box center [784, 384] width 110 height 22
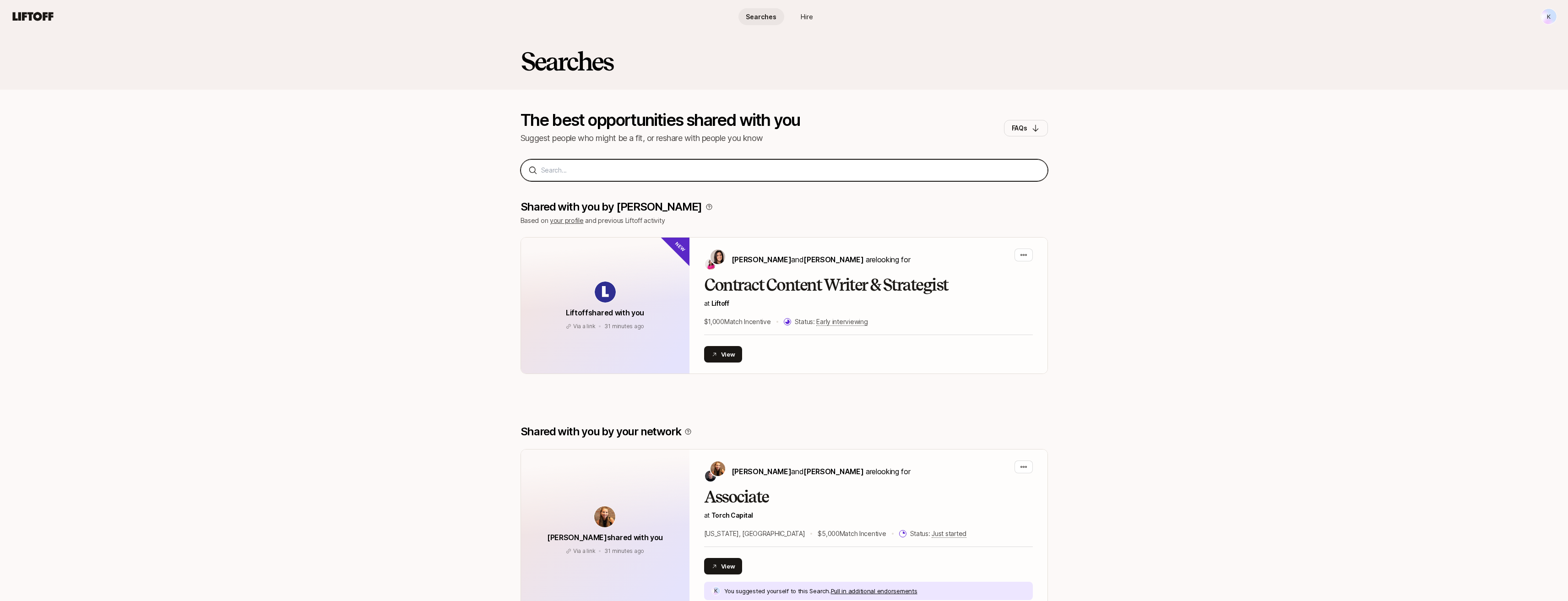
click at [778, 174] on input at bounding box center [790, 171] width 499 height 11
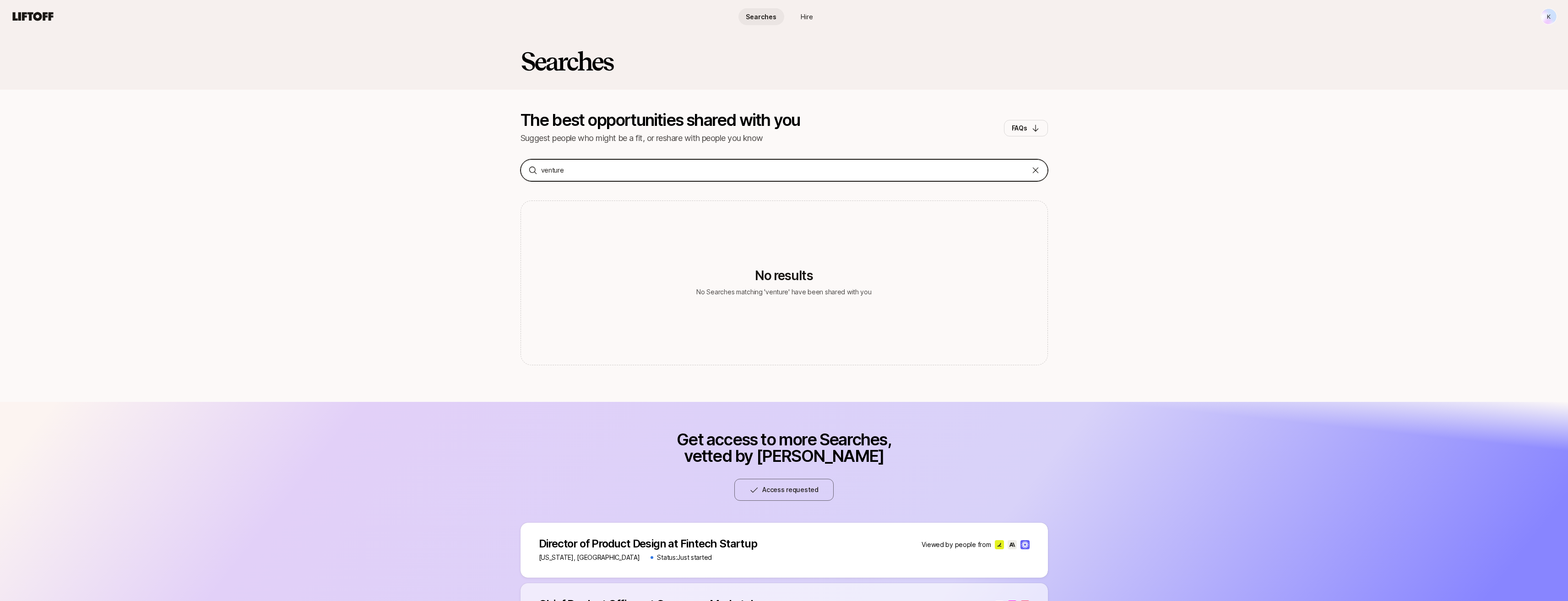
type input "venture"
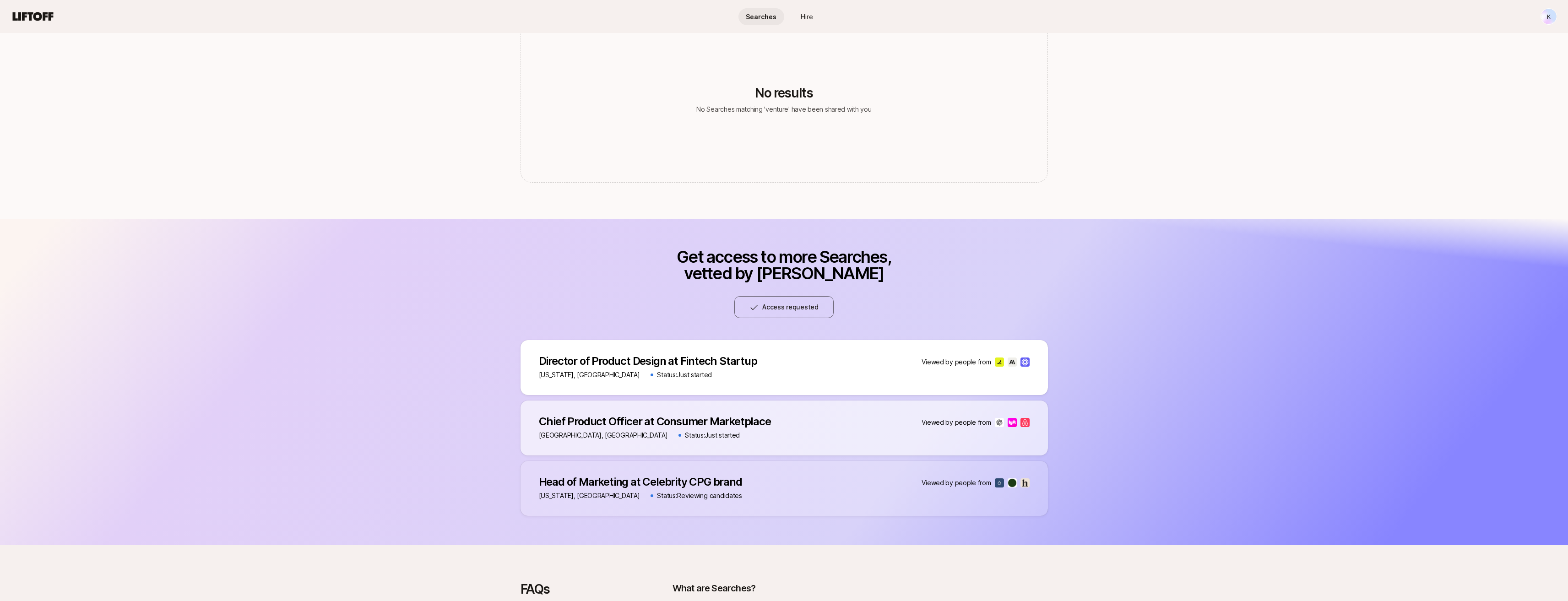
scroll to position [183, 0]
click at [658, 355] on p "Director of Product Design at Fintech Startup" at bounding box center [647, 361] width 219 height 13
